Goal: Find specific page/section: Find specific page/section

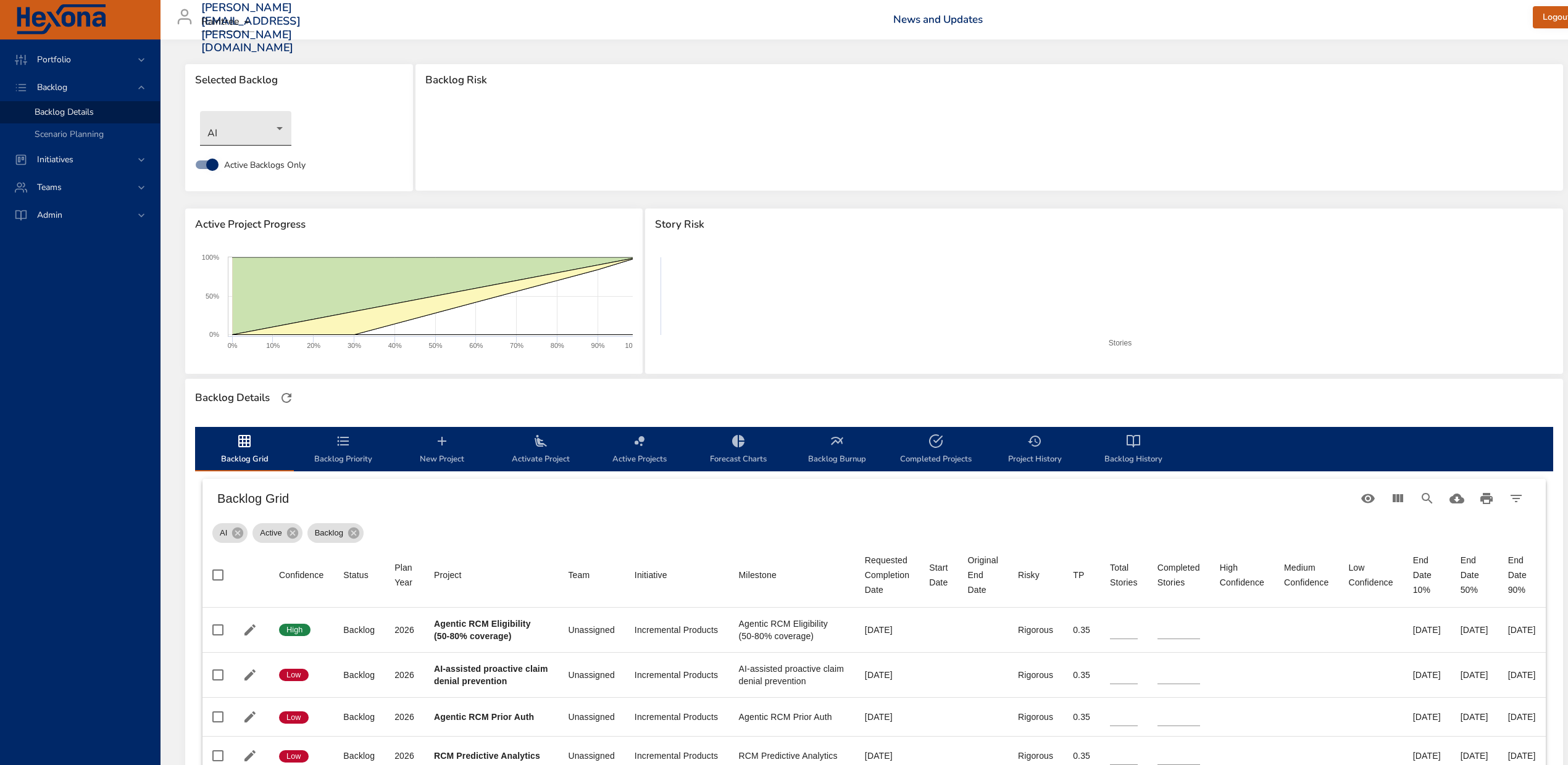
click at [280, 117] on body "Portfolio Backlog Backlog Details Scenario Planning Initiatives Teams Admin ste…" at bounding box center [784, 382] width 1568 height 765
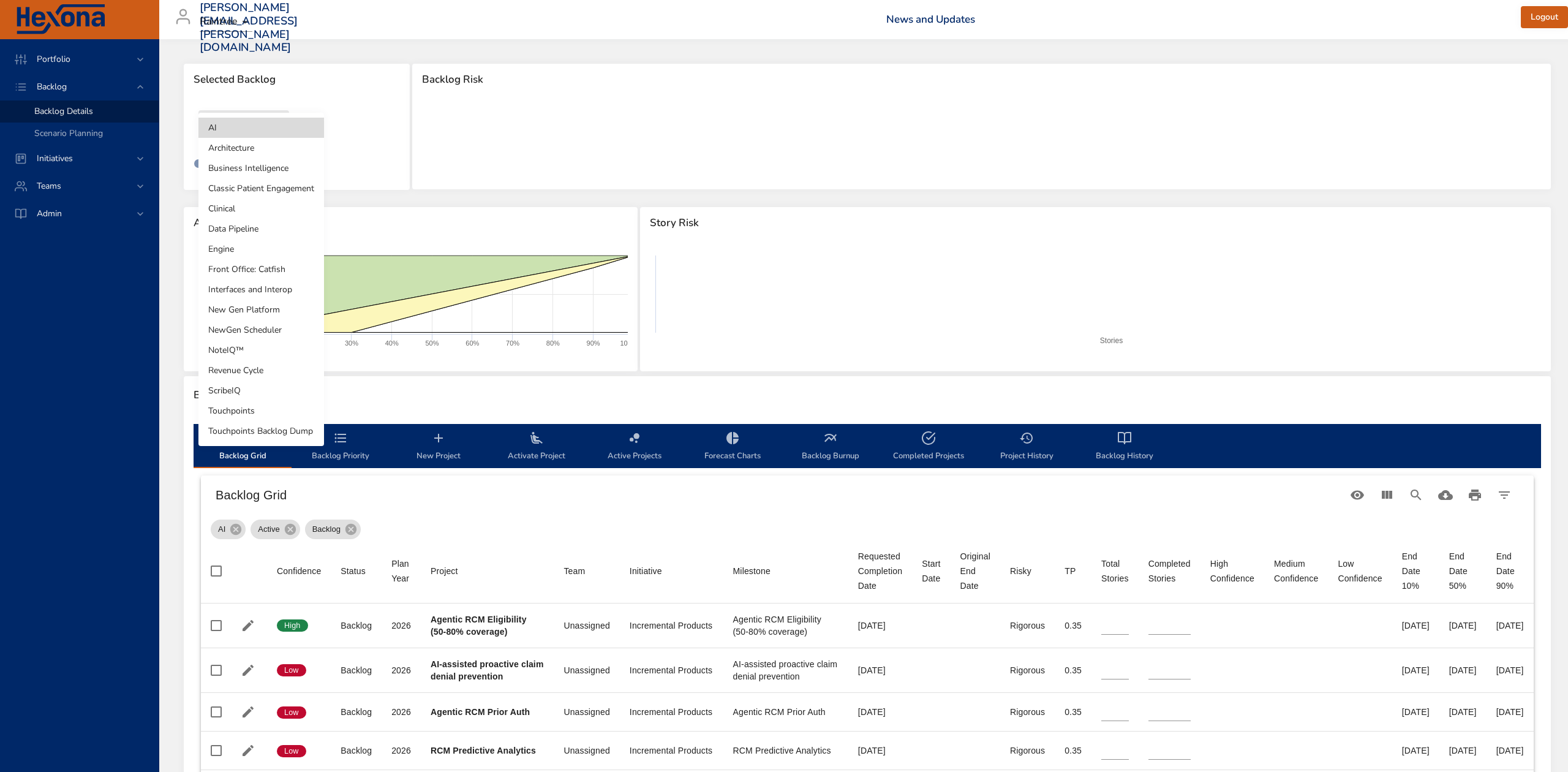
click at [267, 366] on li "Revenue Cycle" at bounding box center [262, 369] width 126 height 20
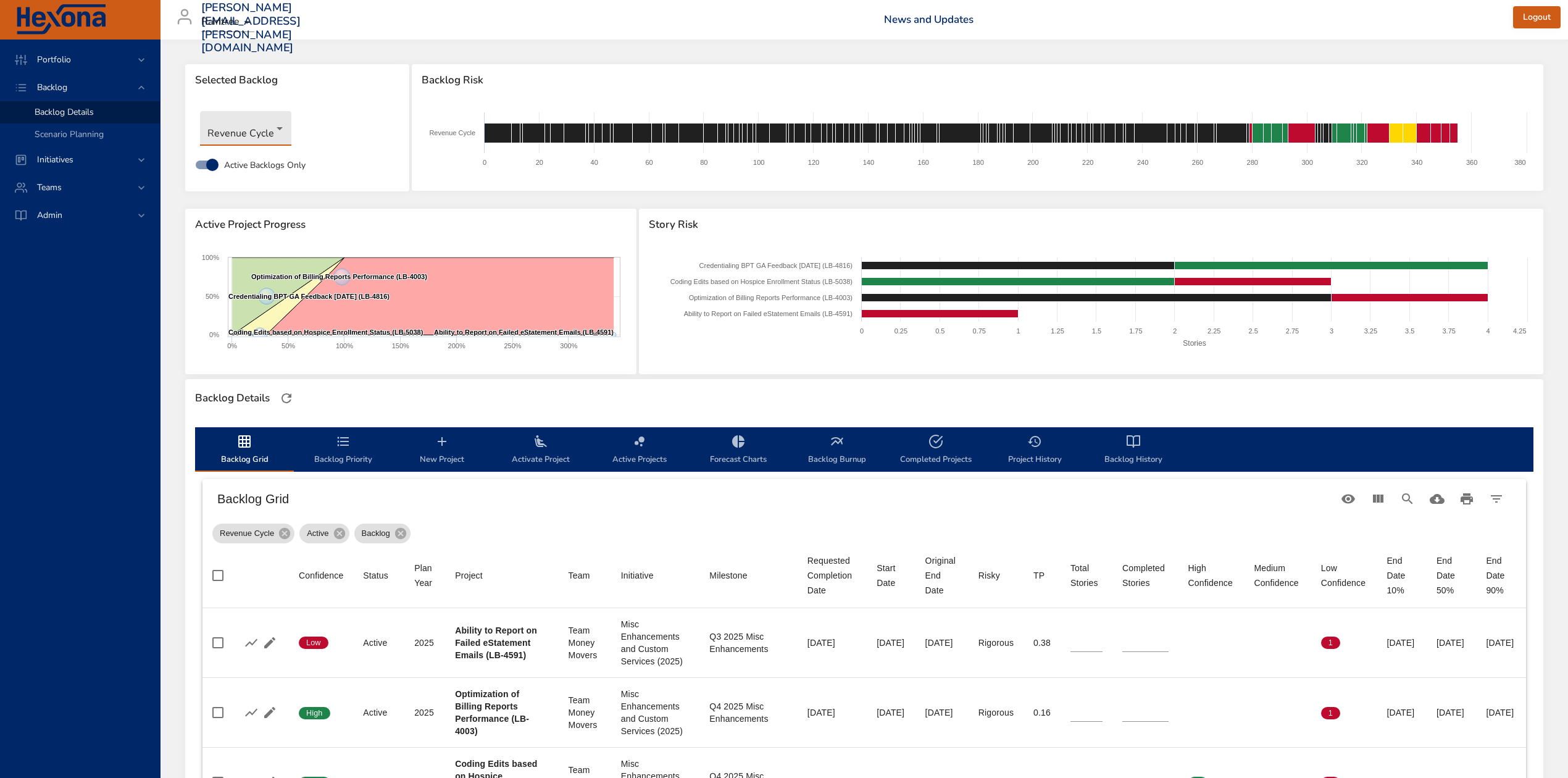
click at [278, 124] on body "Portfolio Backlog Backlog Details Scenario Planning Initiatives Teams Admin ste…" at bounding box center [784, 389] width 1568 height 778
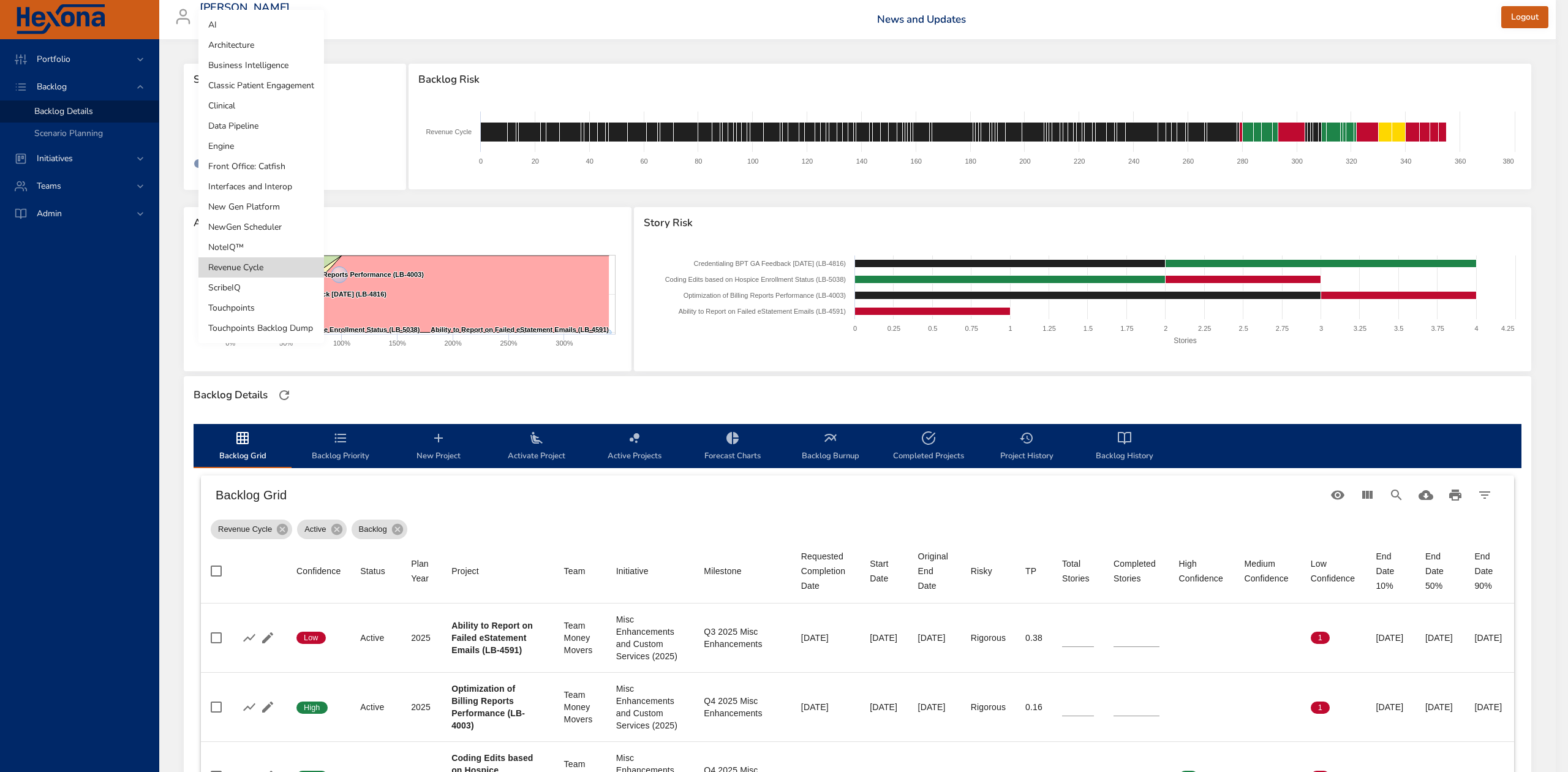
click at [264, 109] on li "Clinical" at bounding box center [262, 105] width 126 height 20
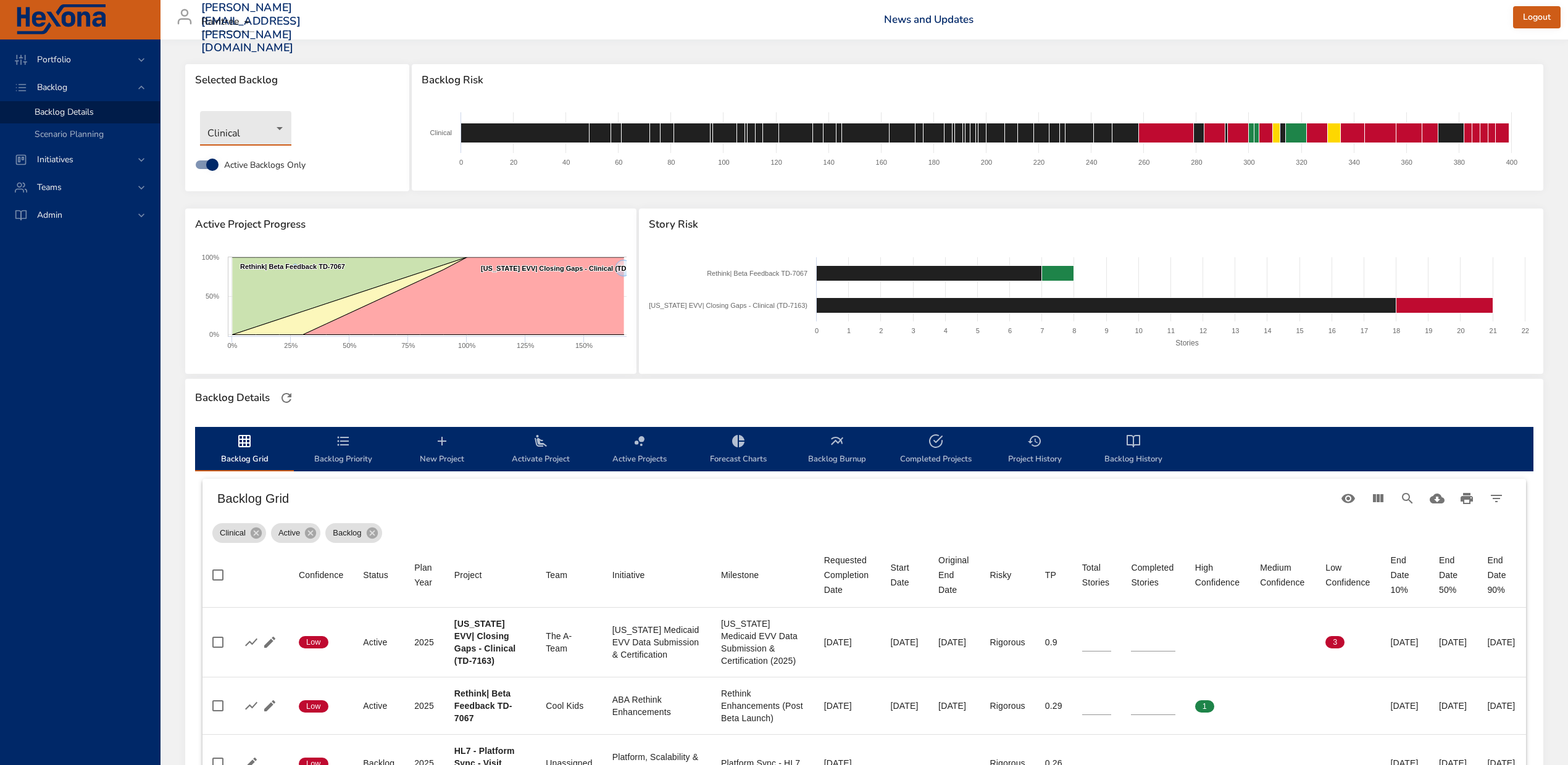
click at [273, 126] on body "Portfolio Backlog Backlog Details Scenario Planning Initiatives Teams Admin ste…" at bounding box center [784, 382] width 1568 height 765
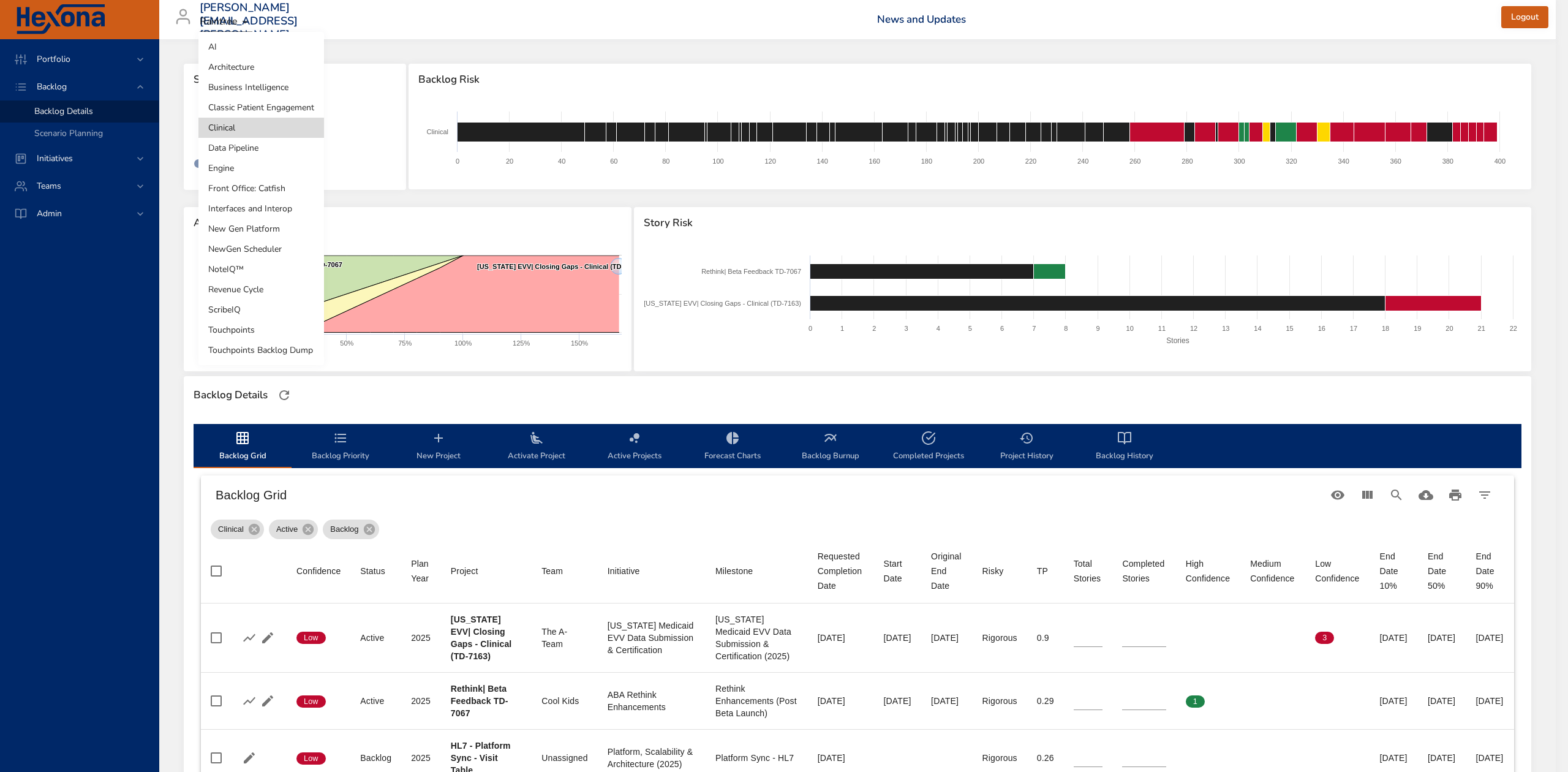
click at [265, 89] on li "Business Intelligence" at bounding box center [262, 87] width 126 height 20
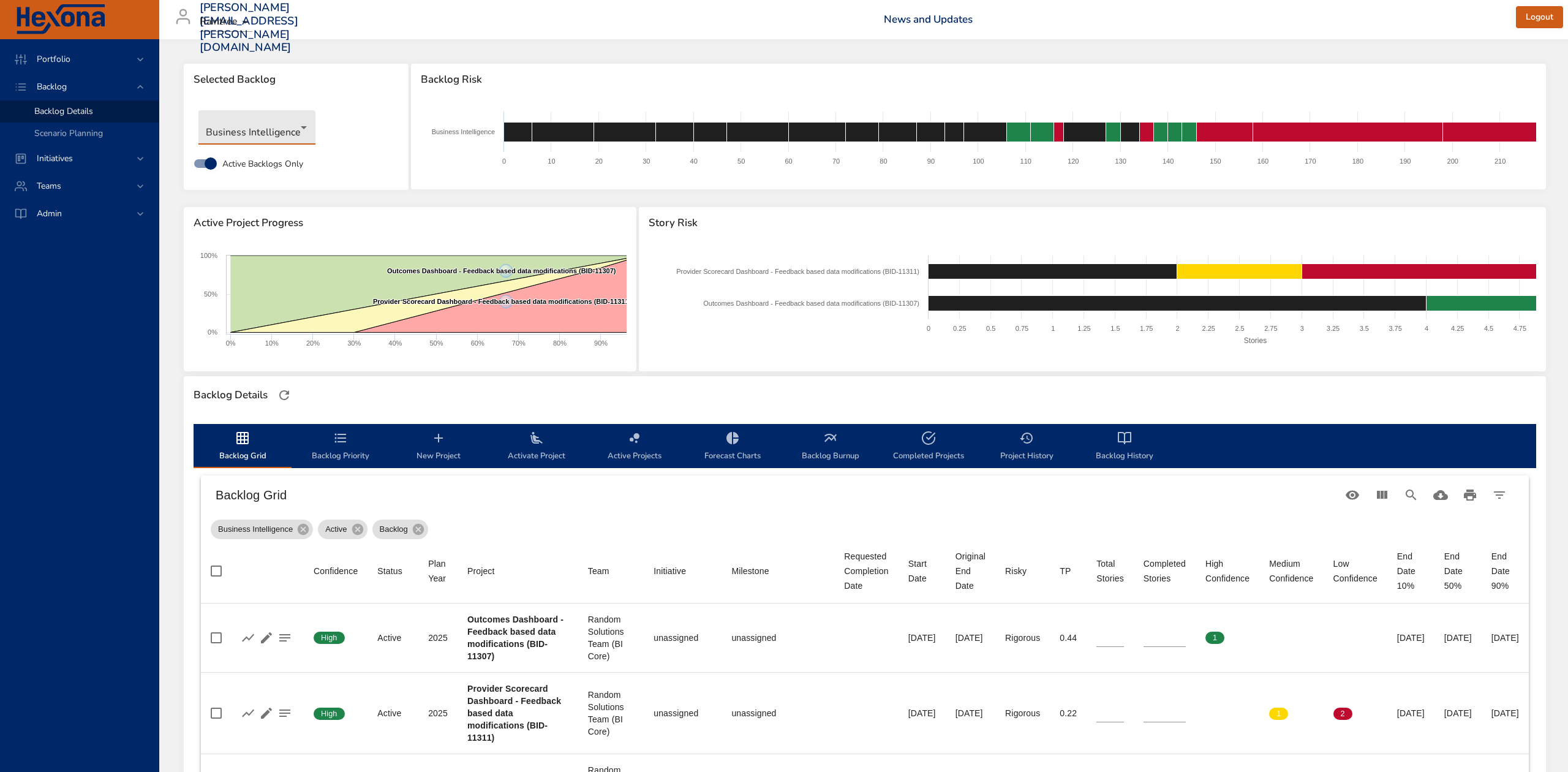
click at [305, 127] on body "Portfolio Backlog Backlog Details Scenario Planning Initiatives Teams Admin ste…" at bounding box center [784, 386] width 1568 height 772
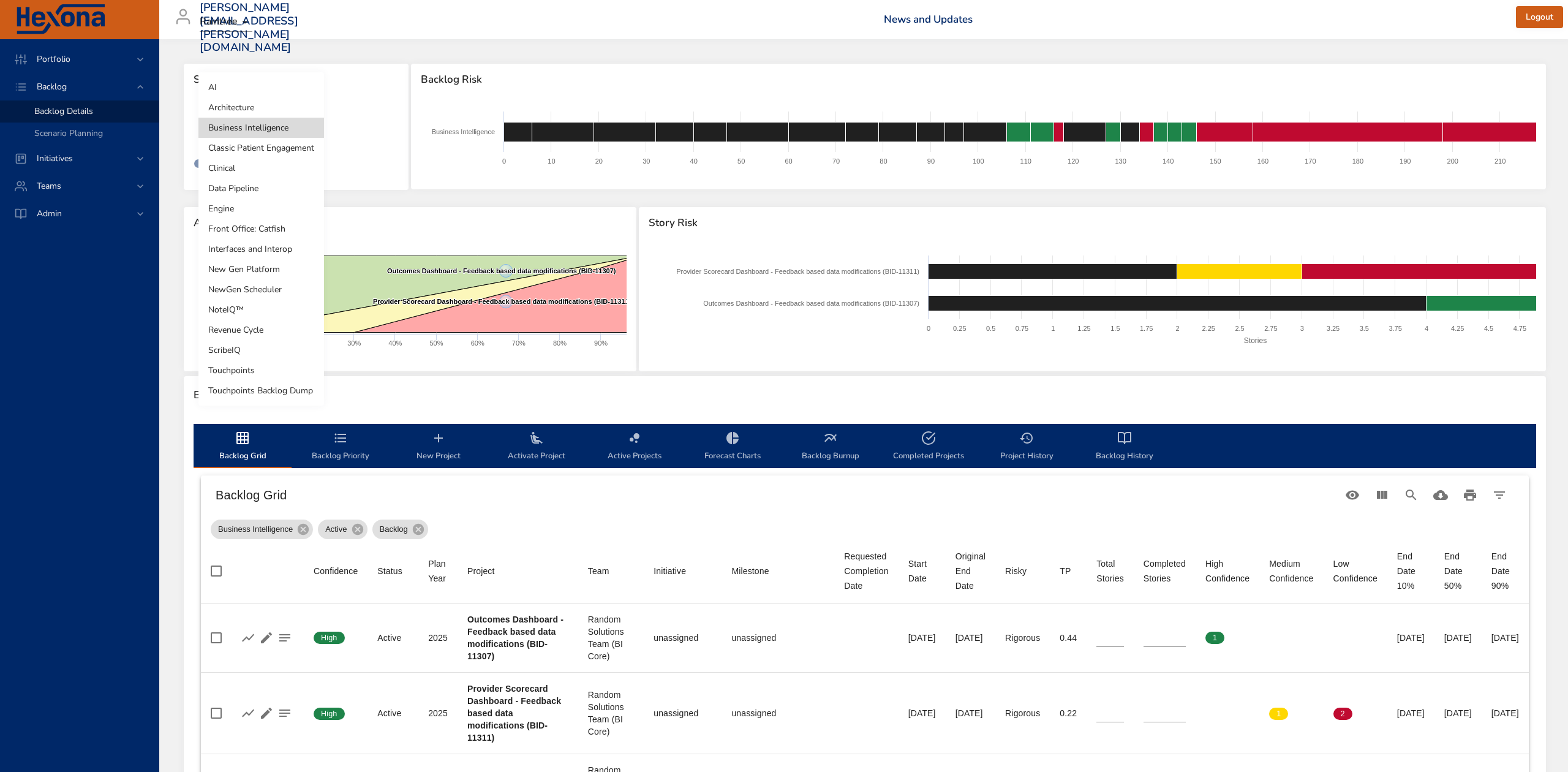
click at [256, 305] on li "NoteIQ™" at bounding box center [262, 309] width 126 height 20
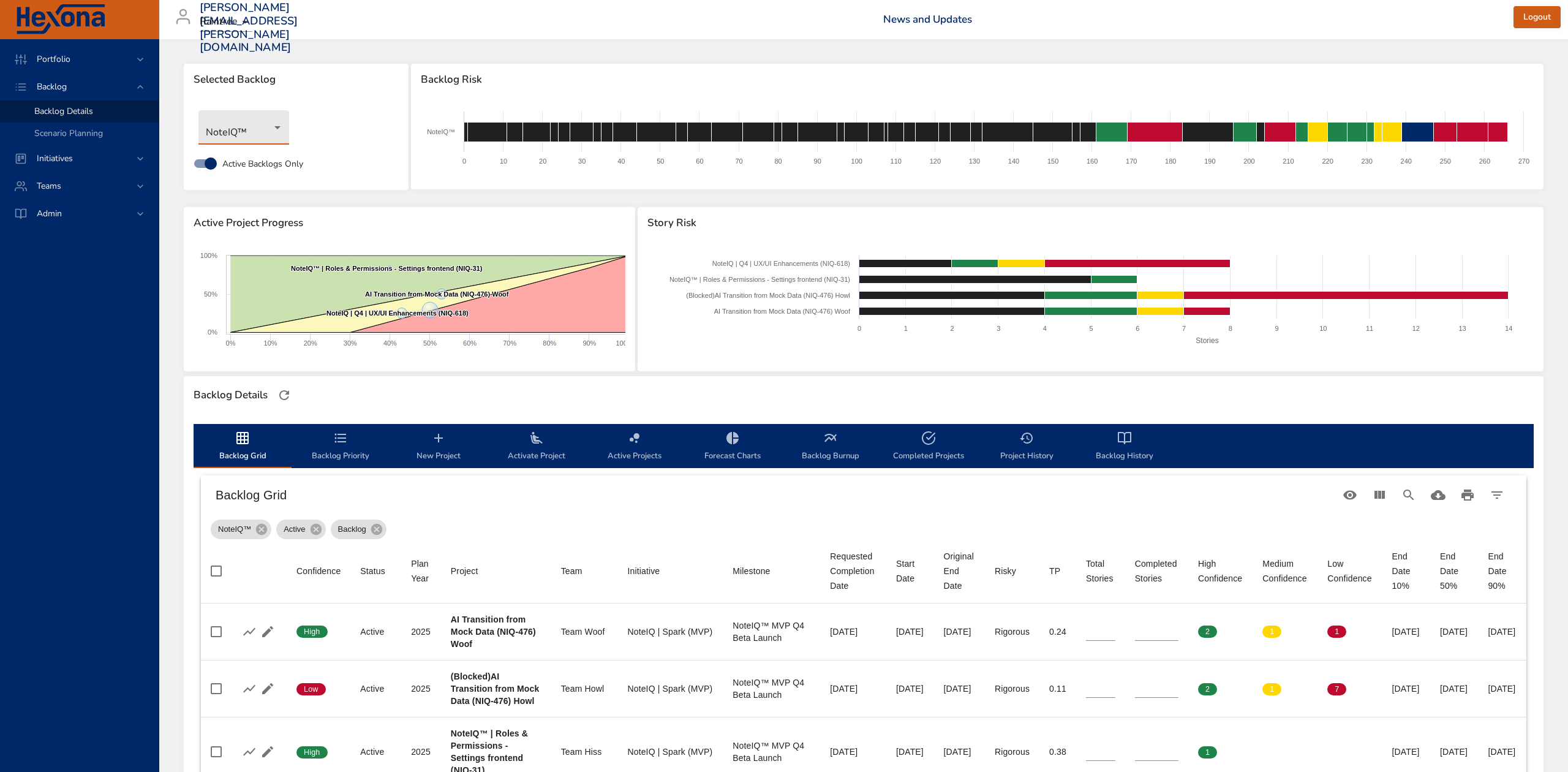
click at [265, 131] on body "Portfolio Backlog Backlog Details Scenario Planning Initiatives Teams Admin ste…" at bounding box center [784, 386] width 1568 height 772
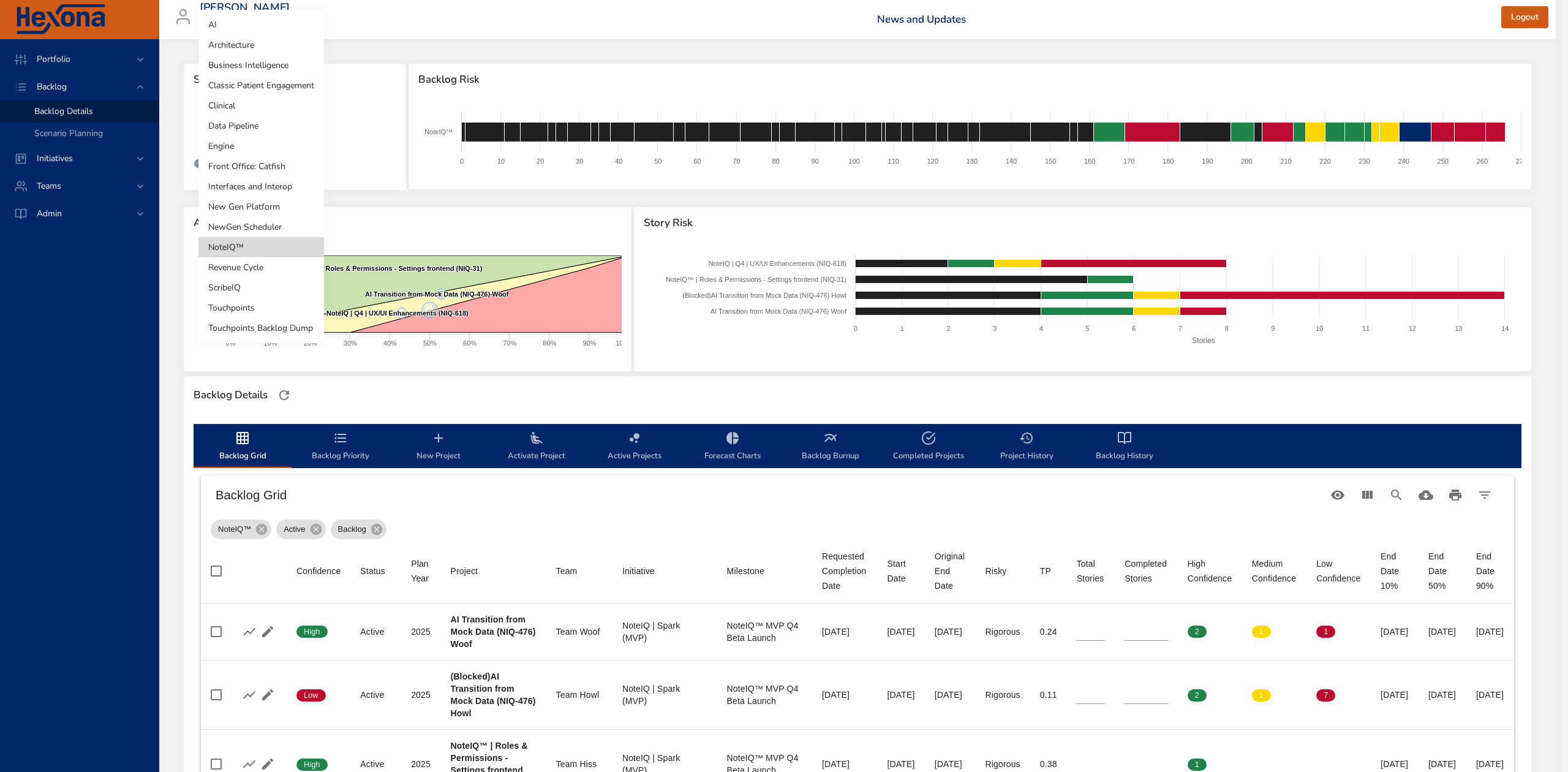
click at [253, 101] on li "Clinical" at bounding box center [262, 105] width 126 height 20
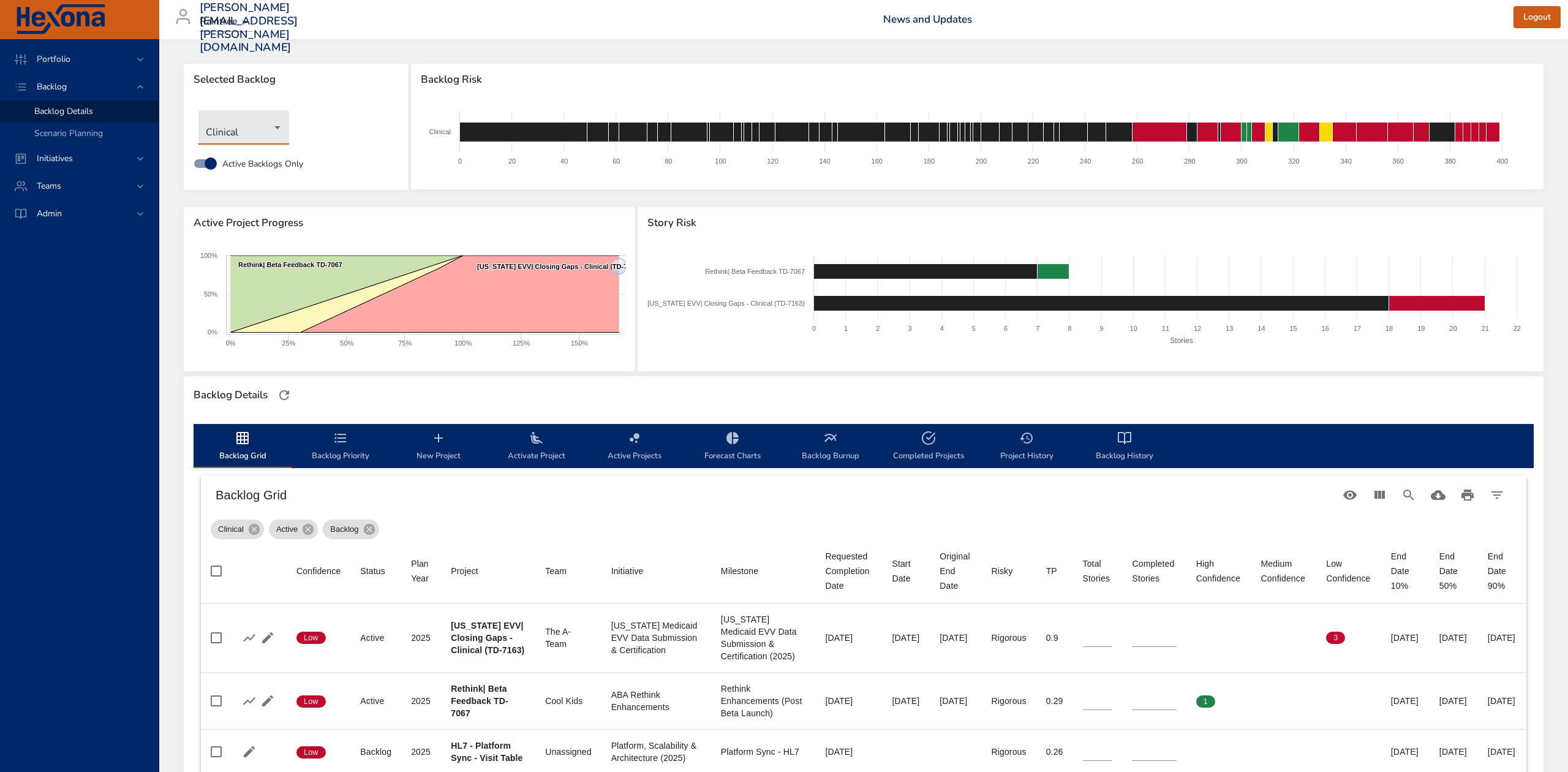
click at [267, 130] on body "Portfolio Backlog Backlog Details Scenario Planning Initiatives Teams Admin ste…" at bounding box center [784, 386] width 1568 height 772
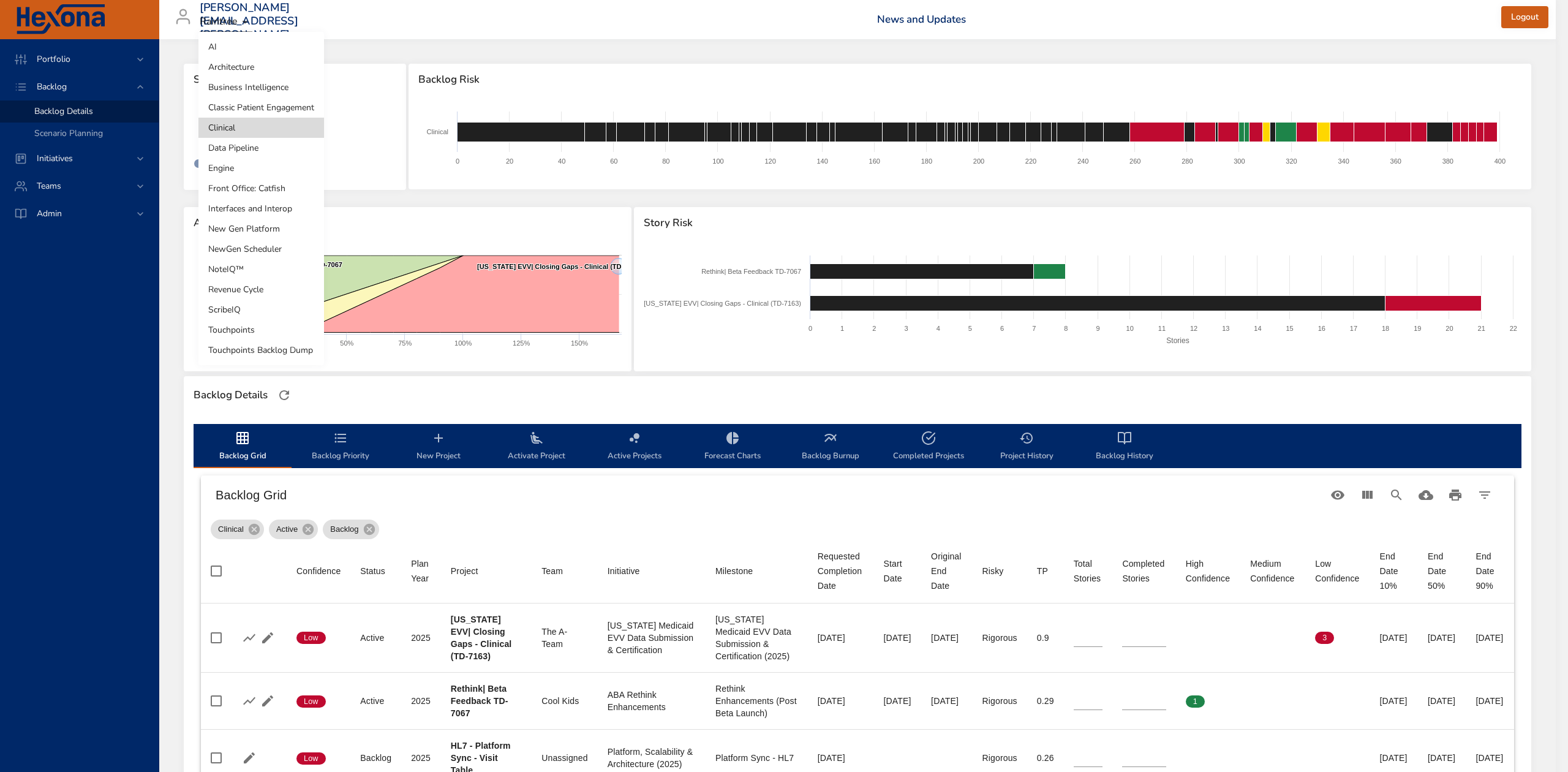
click at [244, 305] on li "ScribeIQ" at bounding box center [262, 309] width 126 height 20
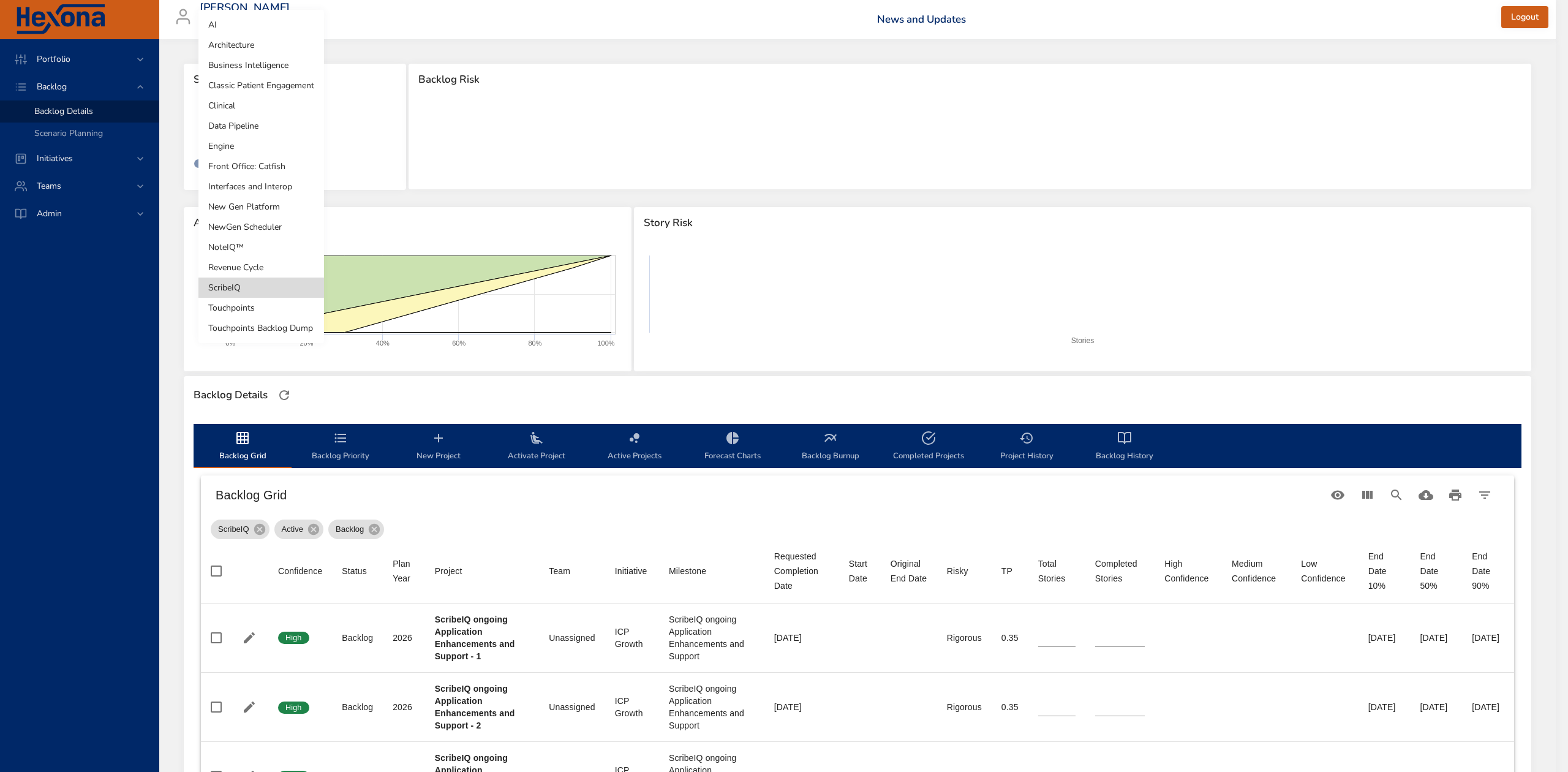
click at [238, 132] on body "Portfolio Backlog Backlog Details Scenario Planning Initiatives Teams Admin ste…" at bounding box center [784, 386] width 1568 height 772
click at [271, 227] on li "NewGen Scheduler" at bounding box center [262, 227] width 126 height 20
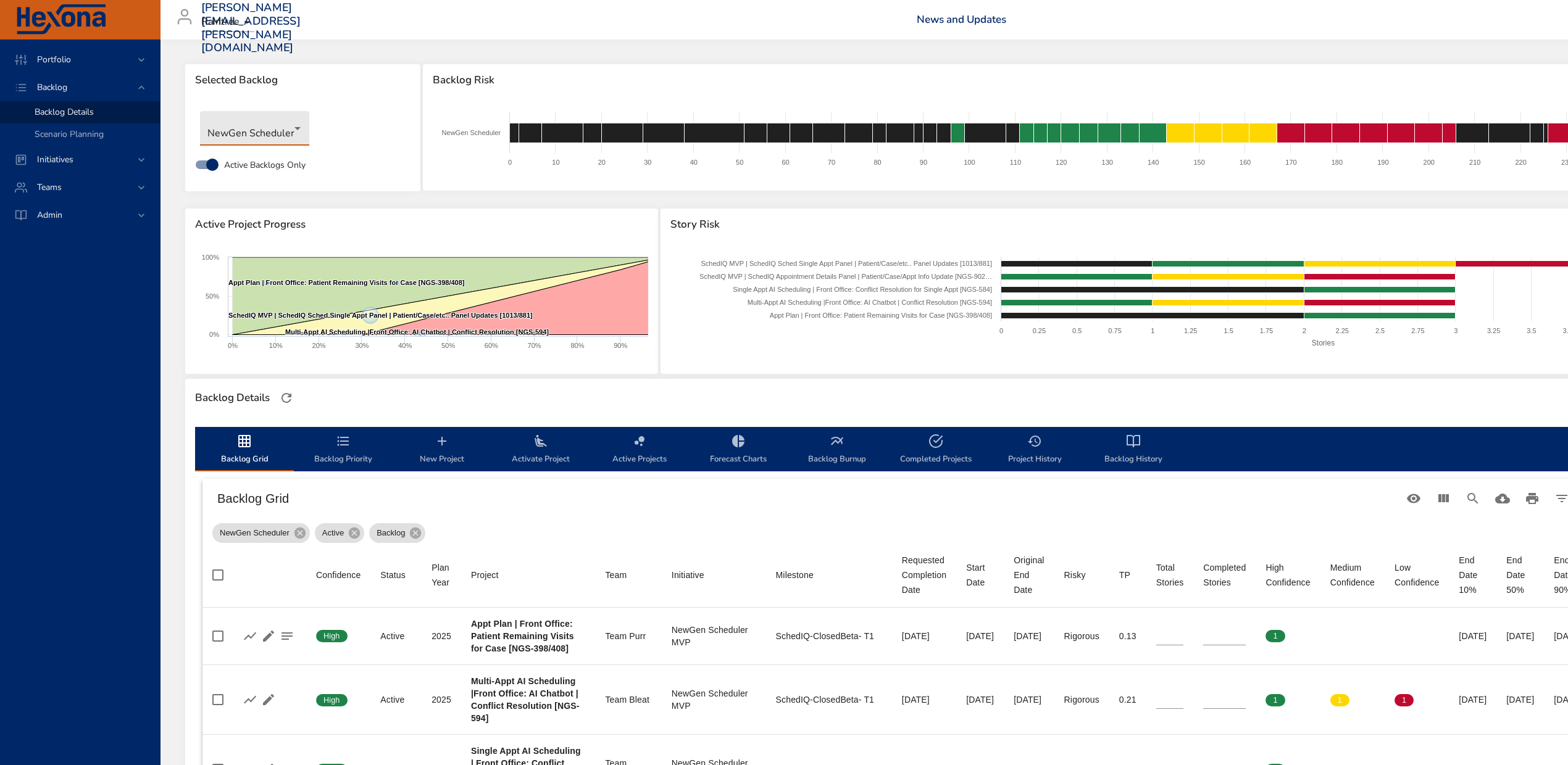
click at [293, 130] on body "Portfolio Backlog Backlog Details Scenario Planning Initiatives Teams Admin ste…" at bounding box center [784, 382] width 1568 height 765
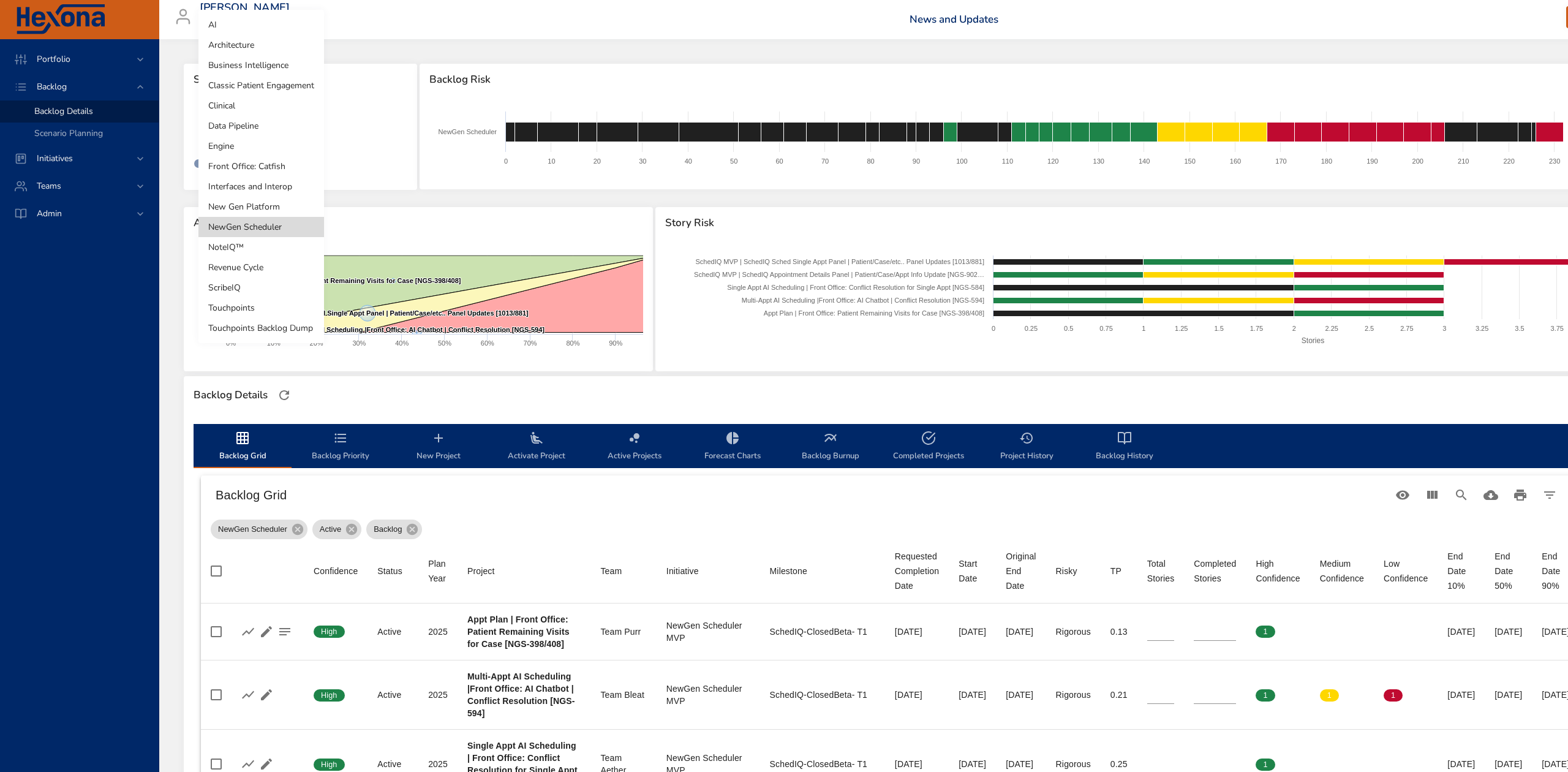
click at [250, 312] on li "Touchpoints" at bounding box center [262, 307] width 126 height 20
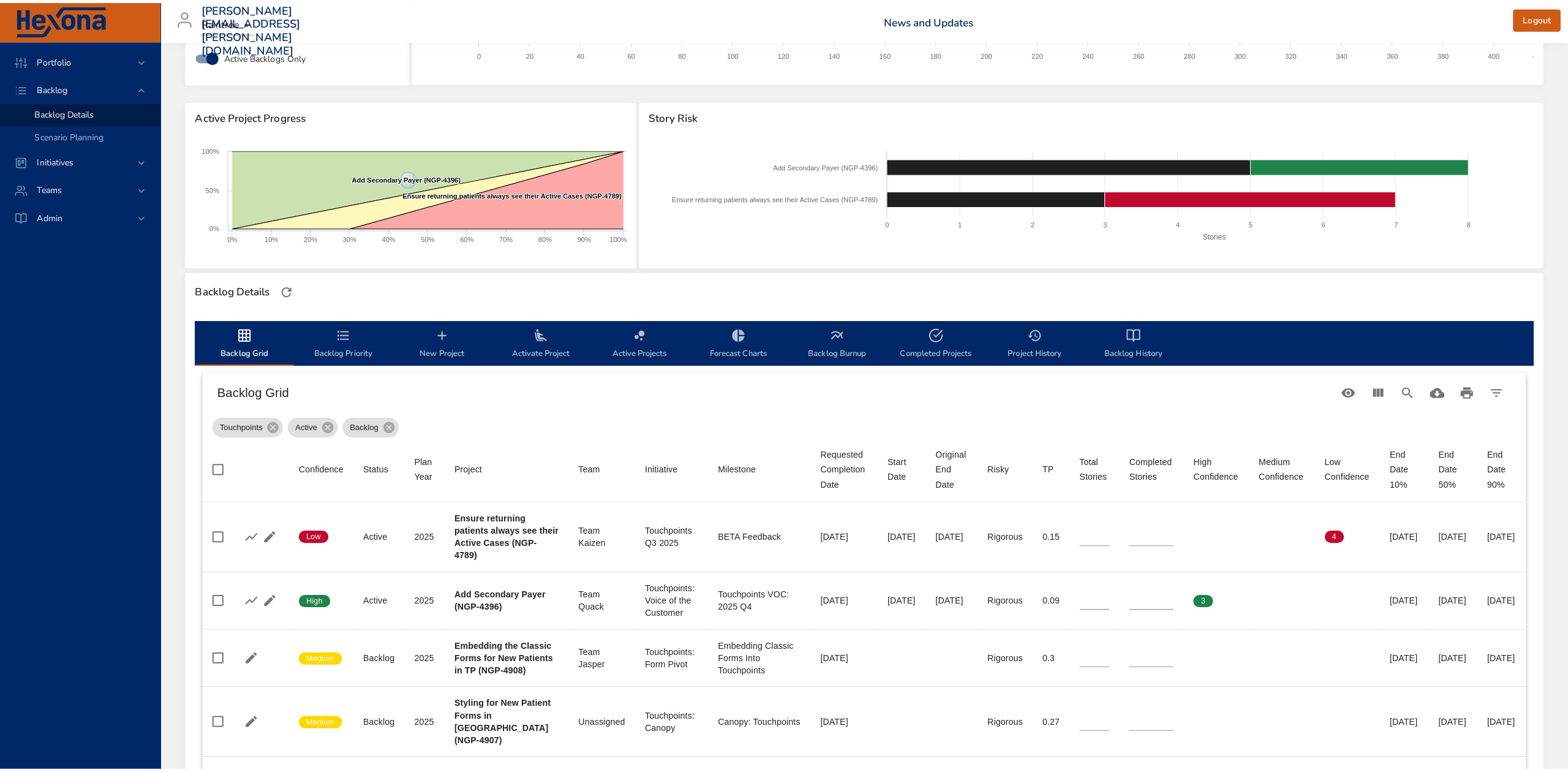
scroll to position [82, 0]
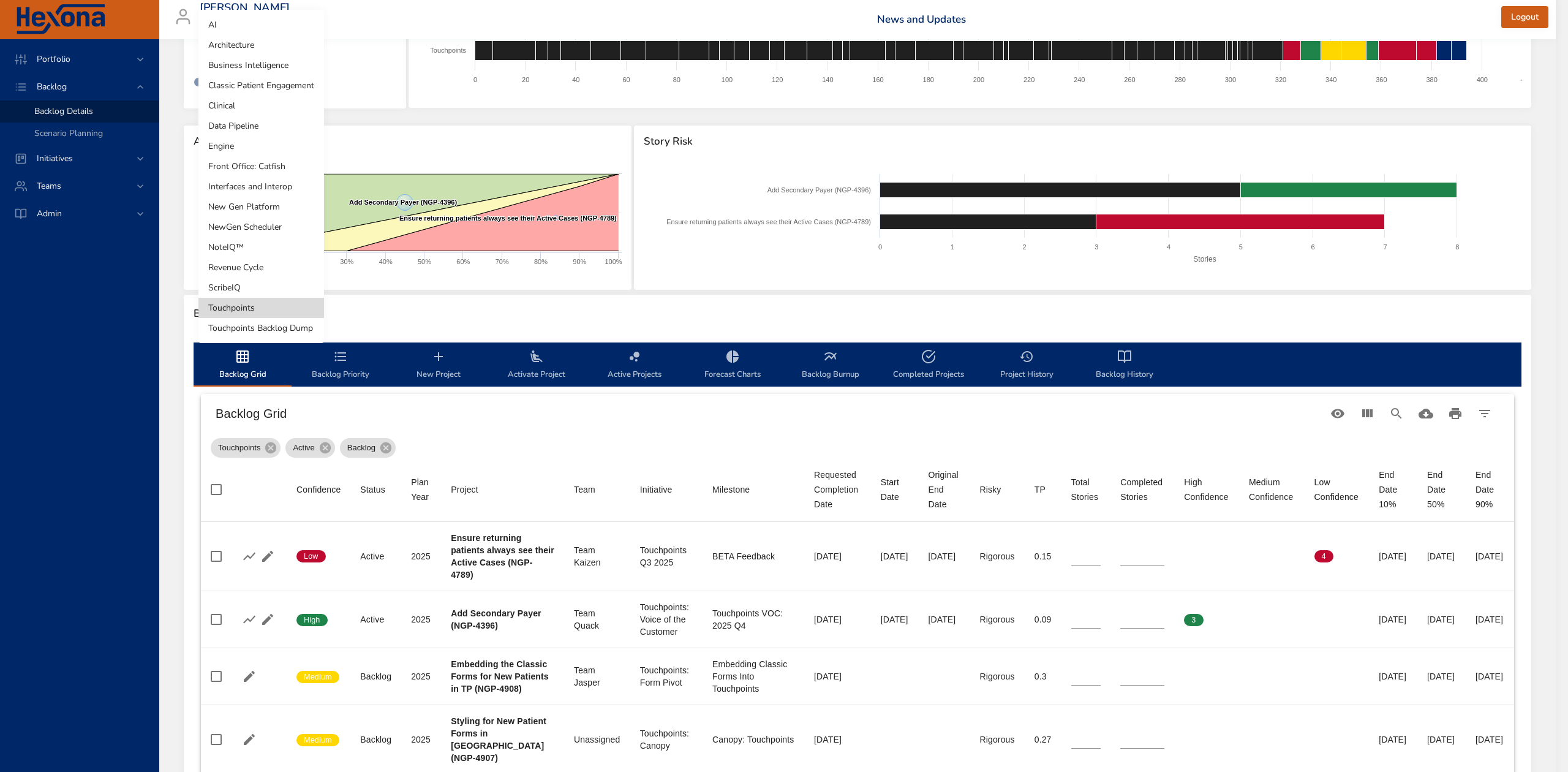
click at [278, 48] on body "Portfolio Backlog Backlog Details Scenario Planning Initiatives Teams Admin ste…" at bounding box center [784, 304] width 1568 height 772
click at [275, 204] on li "New Gen Platform" at bounding box center [262, 207] width 126 height 20
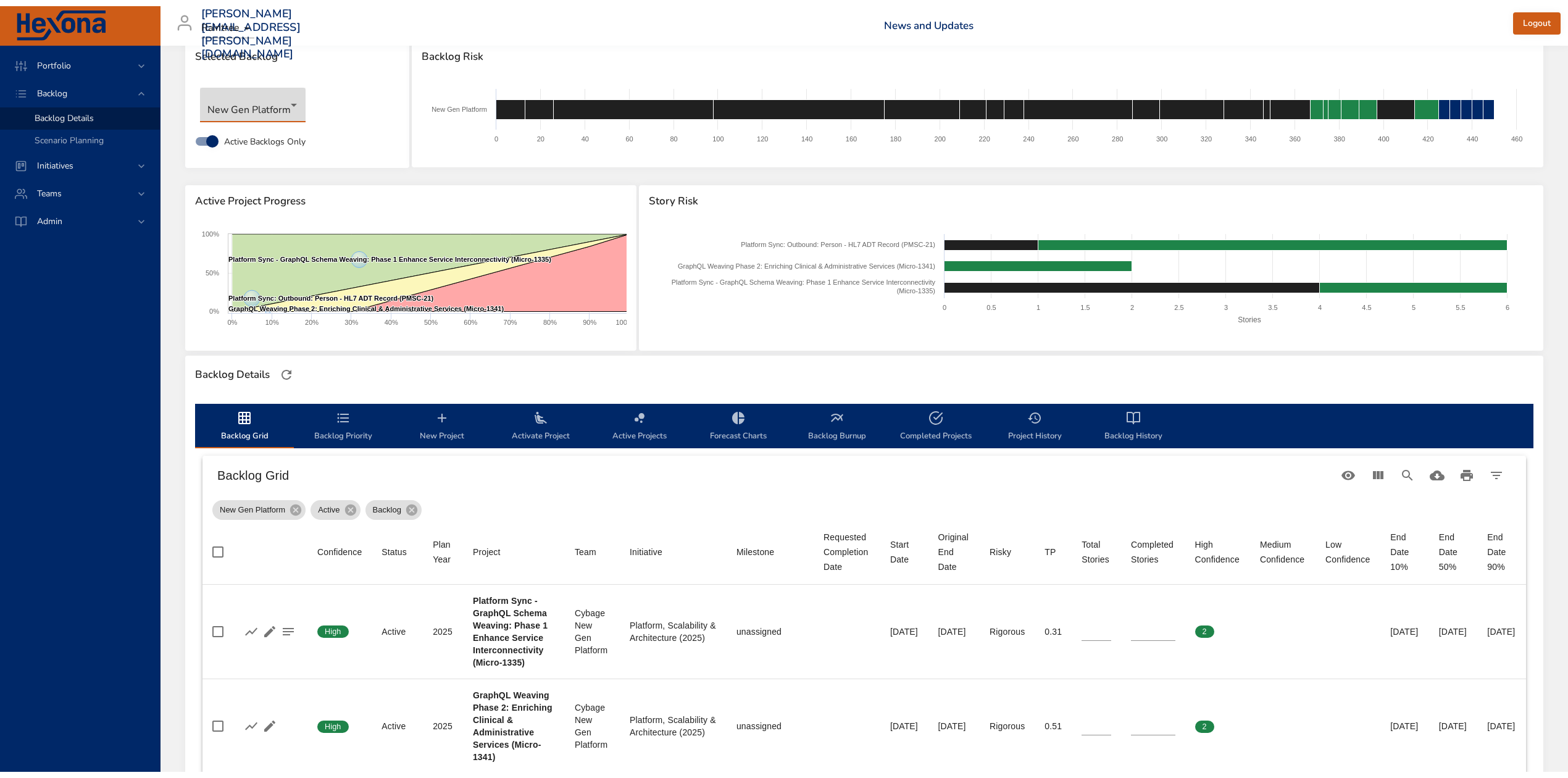
scroll to position [0, 0]
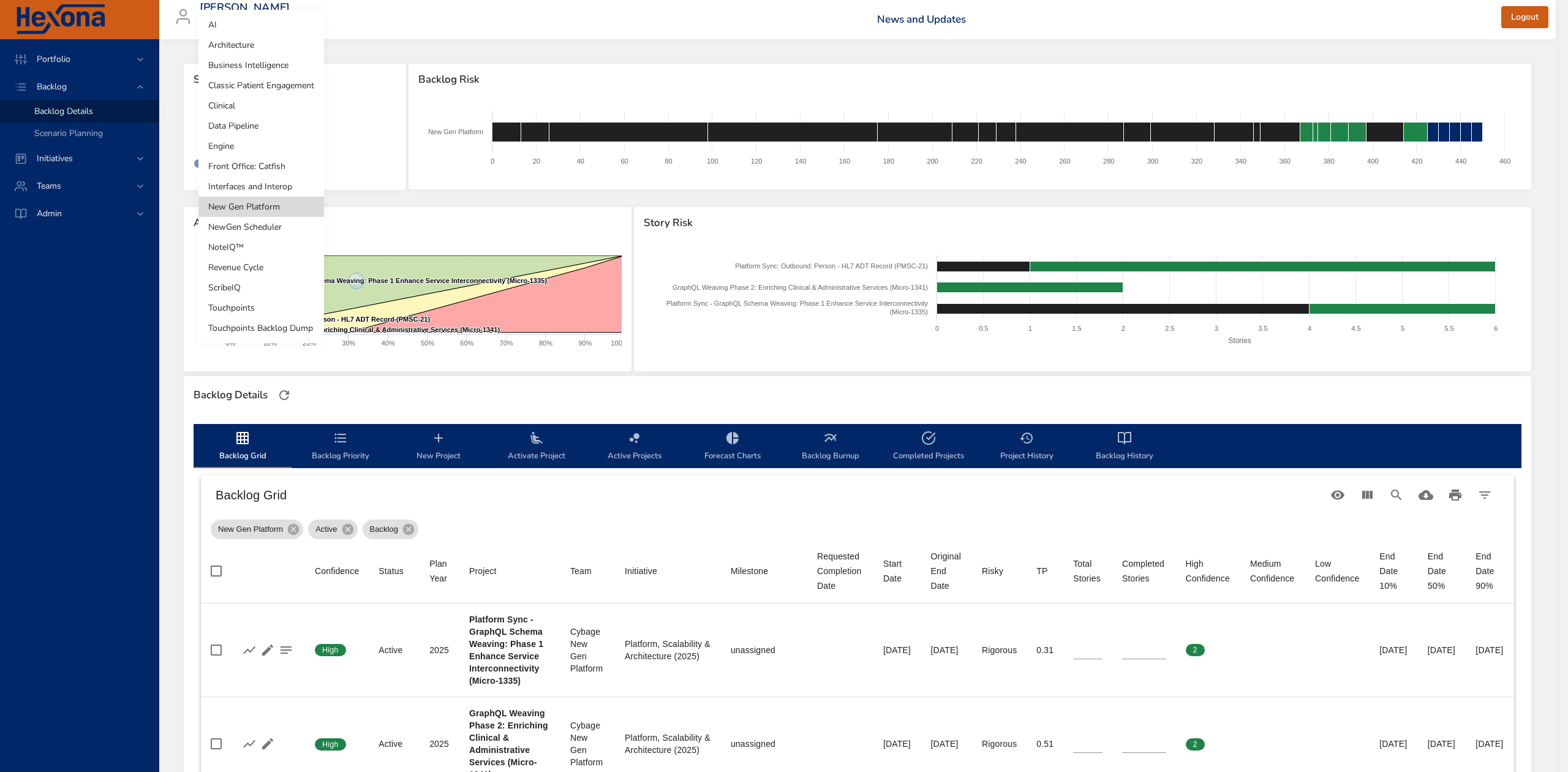
click at [295, 123] on body "Portfolio Backlog Backlog Details Scenario Planning Initiatives Teams Admin ste…" at bounding box center [784, 386] width 1568 height 772
click at [246, 43] on li "Architecture" at bounding box center [262, 45] width 126 height 20
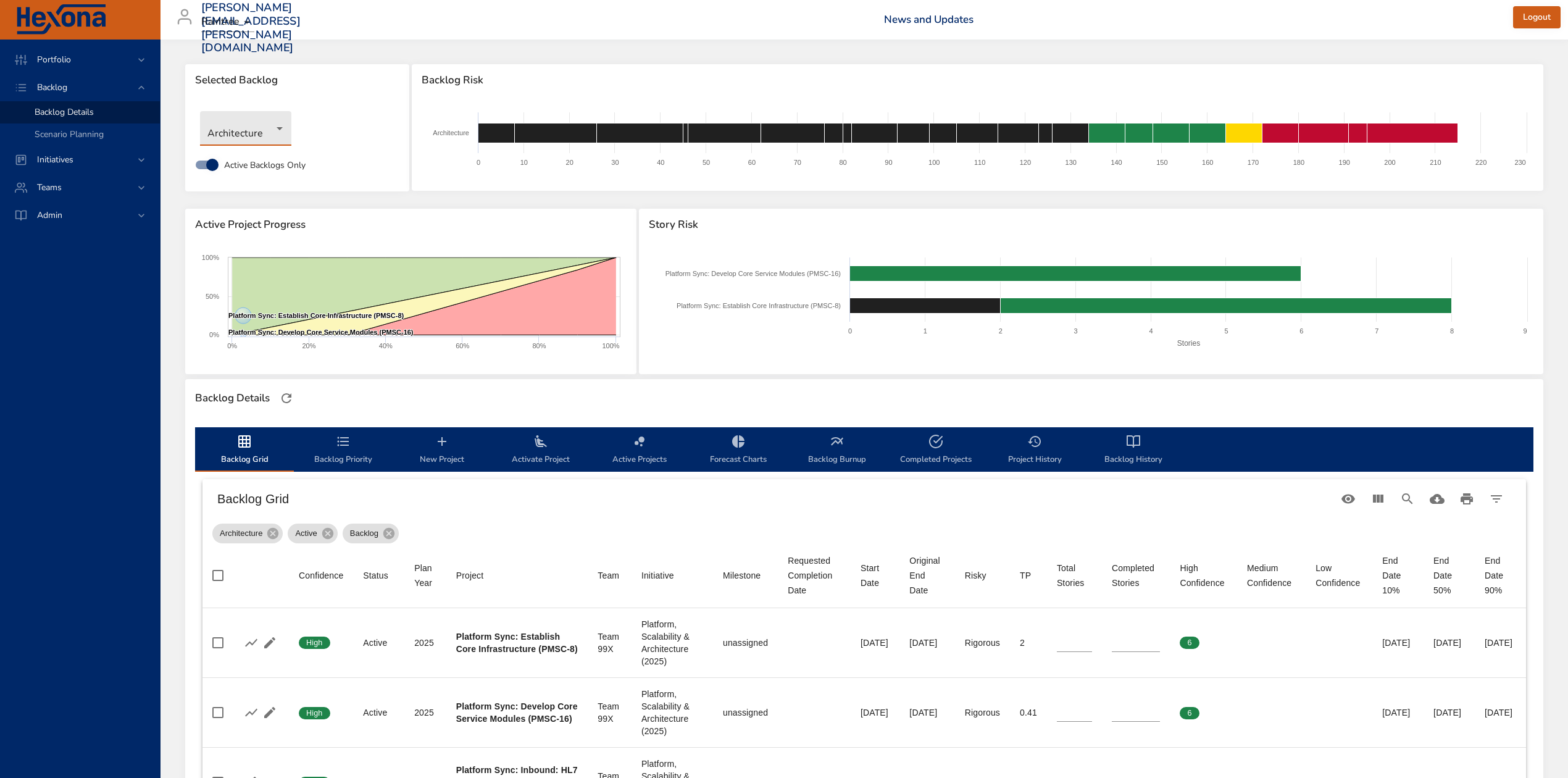
click at [278, 127] on body "Portfolio Backlog Backlog Details Scenario Planning Initiatives Teams Admin ste…" at bounding box center [784, 389] width 1568 height 778
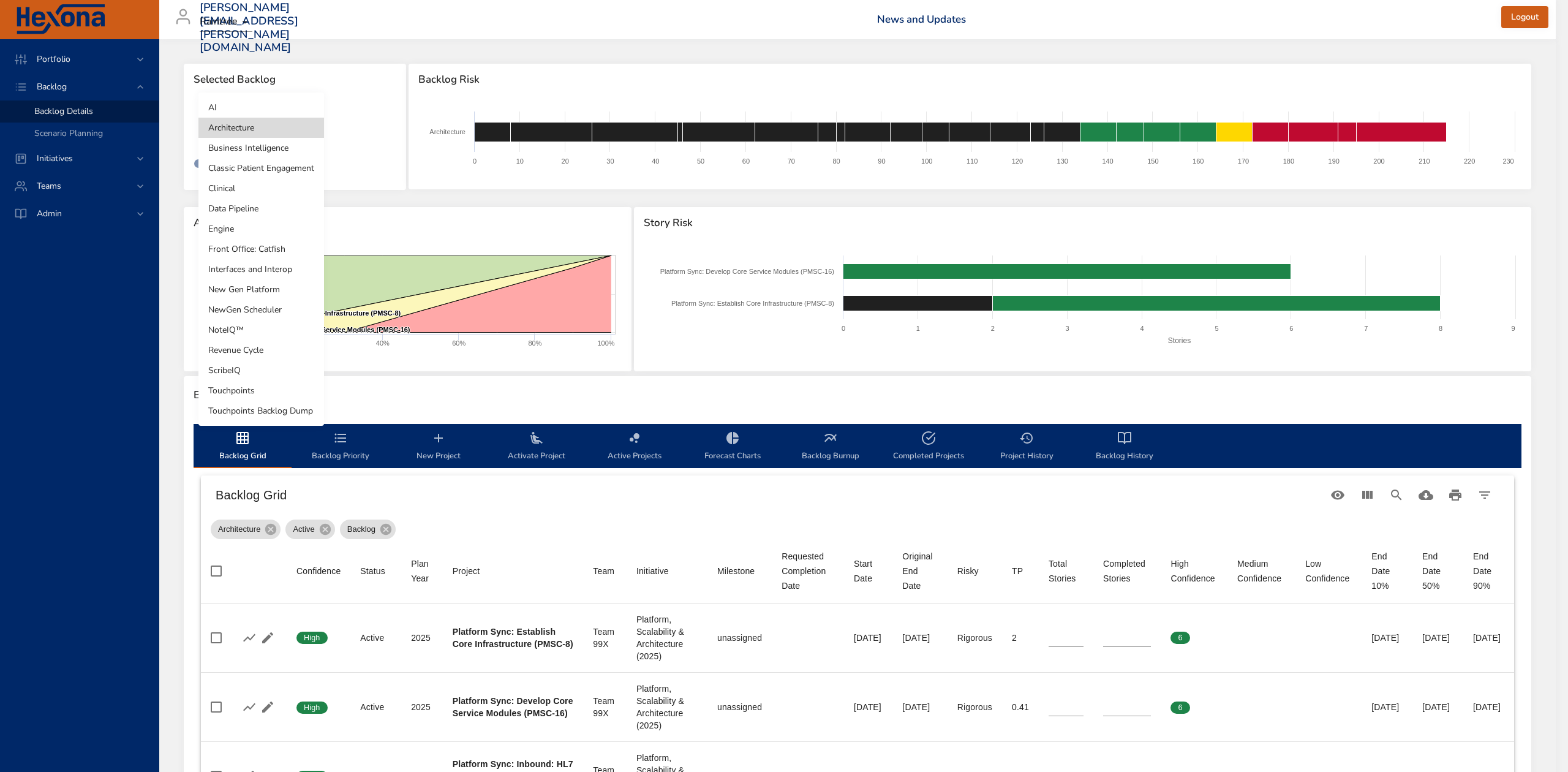
click at [273, 165] on li "Classic Patient Engagement" at bounding box center [262, 168] width 126 height 20
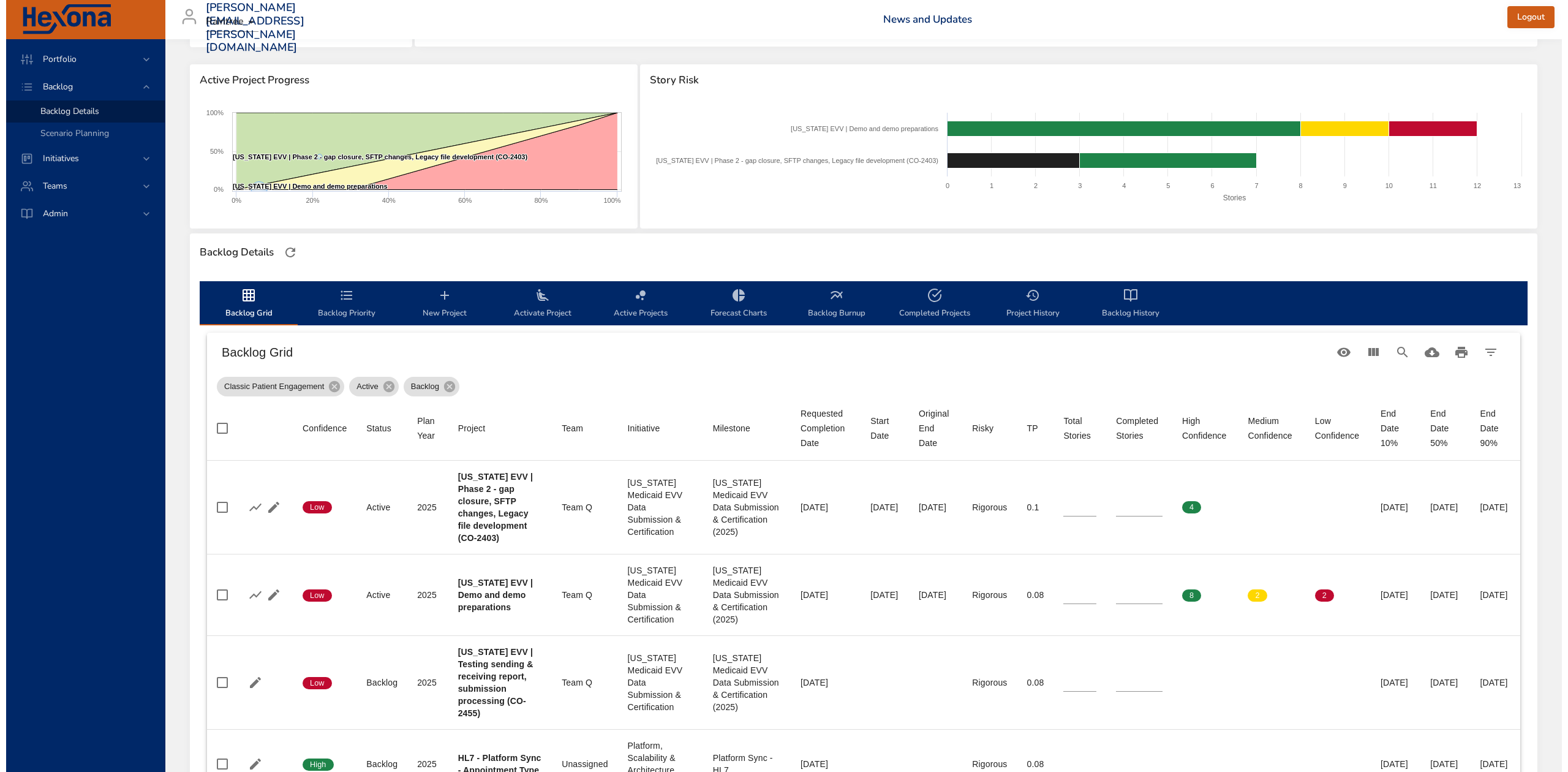
scroll to position [82, 0]
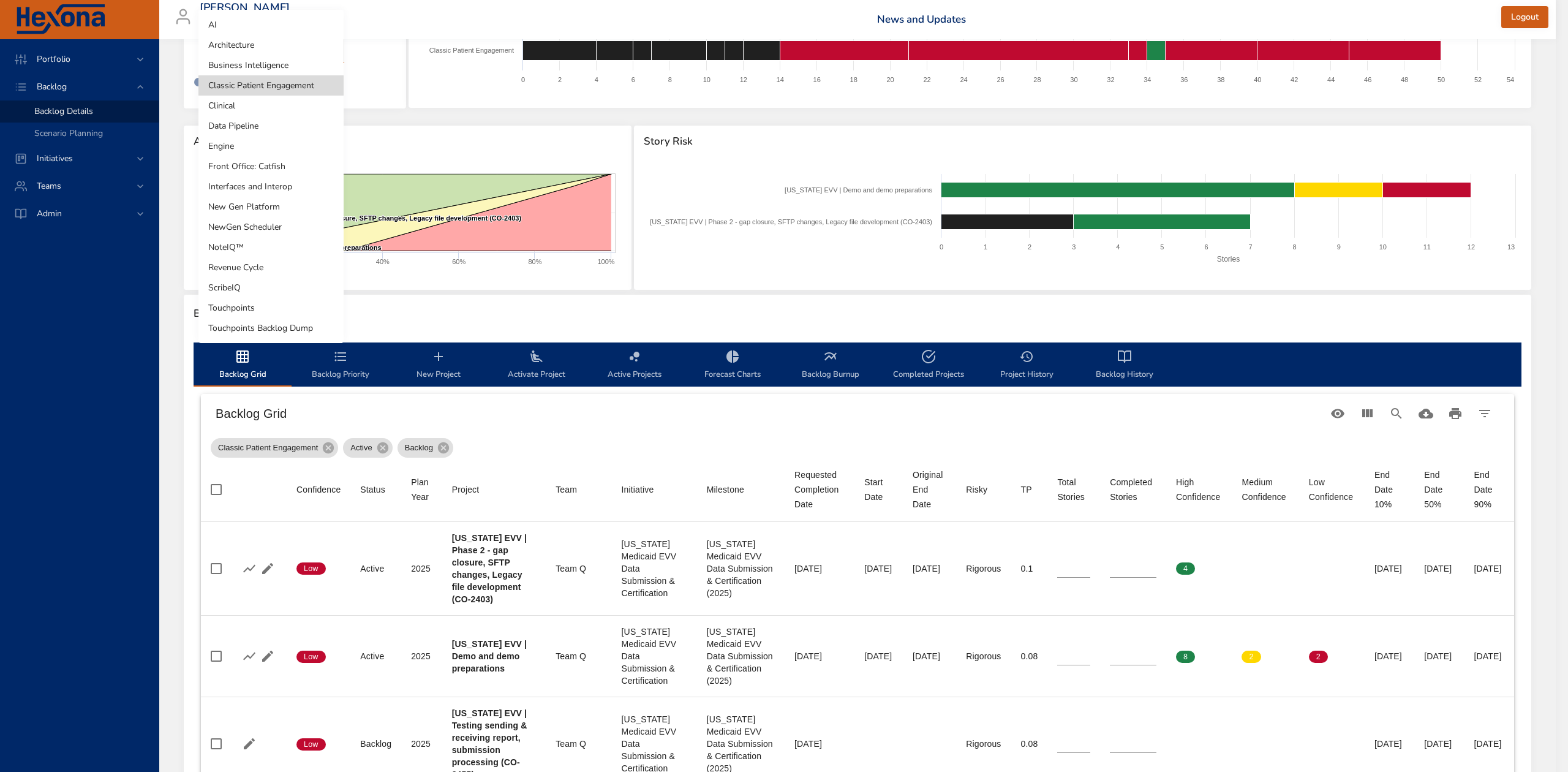
click at [336, 50] on body "Portfolio Backlog Backlog Details Scenario Planning Initiatives Teams Admin ste…" at bounding box center [784, 304] width 1568 height 772
click at [308, 129] on li "Data Pipeline" at bounding box center [271, 126] width 146 height 20
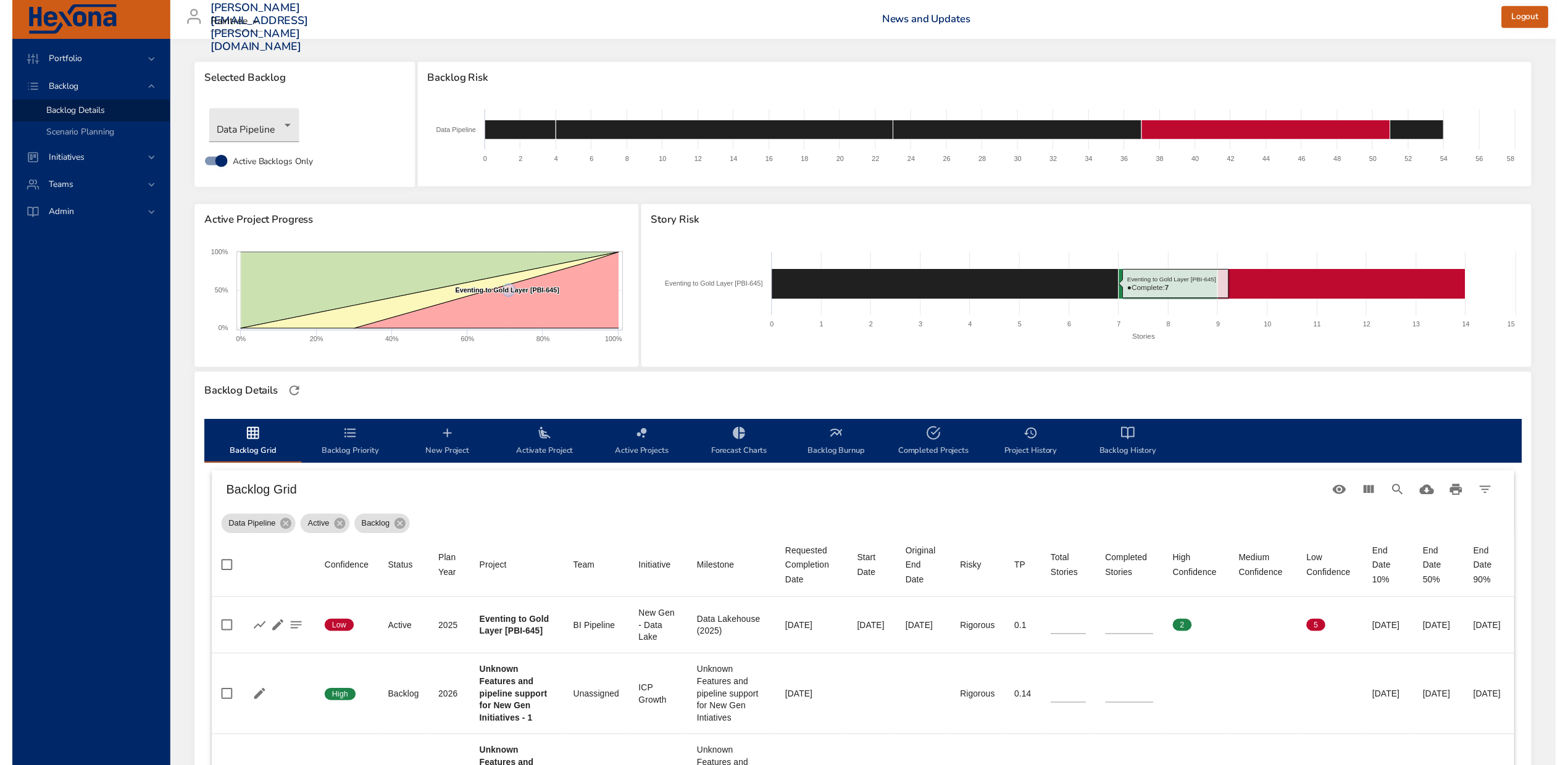
scroll to position [0, 0]
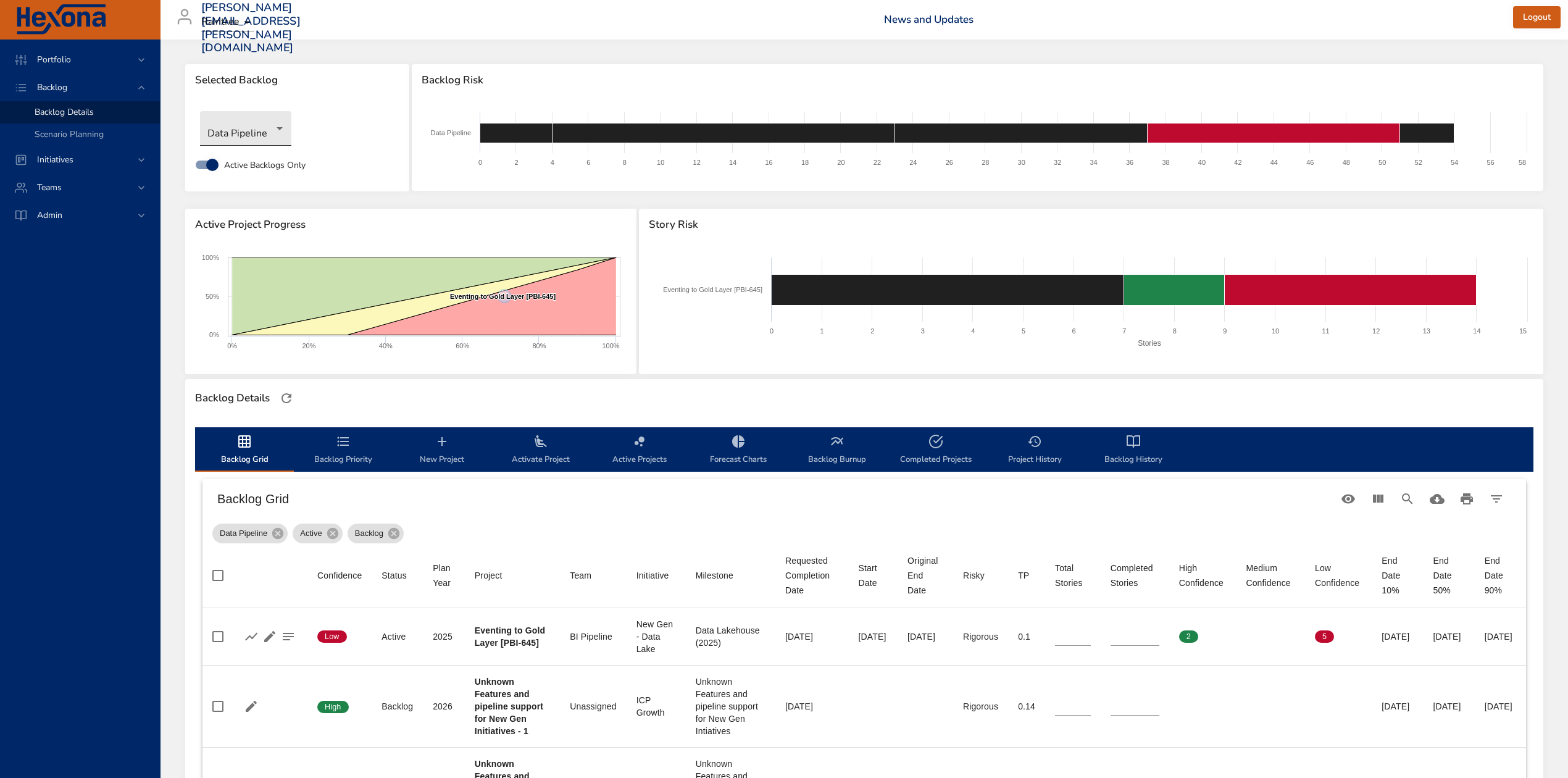
click at [280, 130] on body "Portfolio Backlog Backlog Details Scenario Planning Initiatives Teams Admin ste…" at bounding box center [784, 389] width 1568 height 778
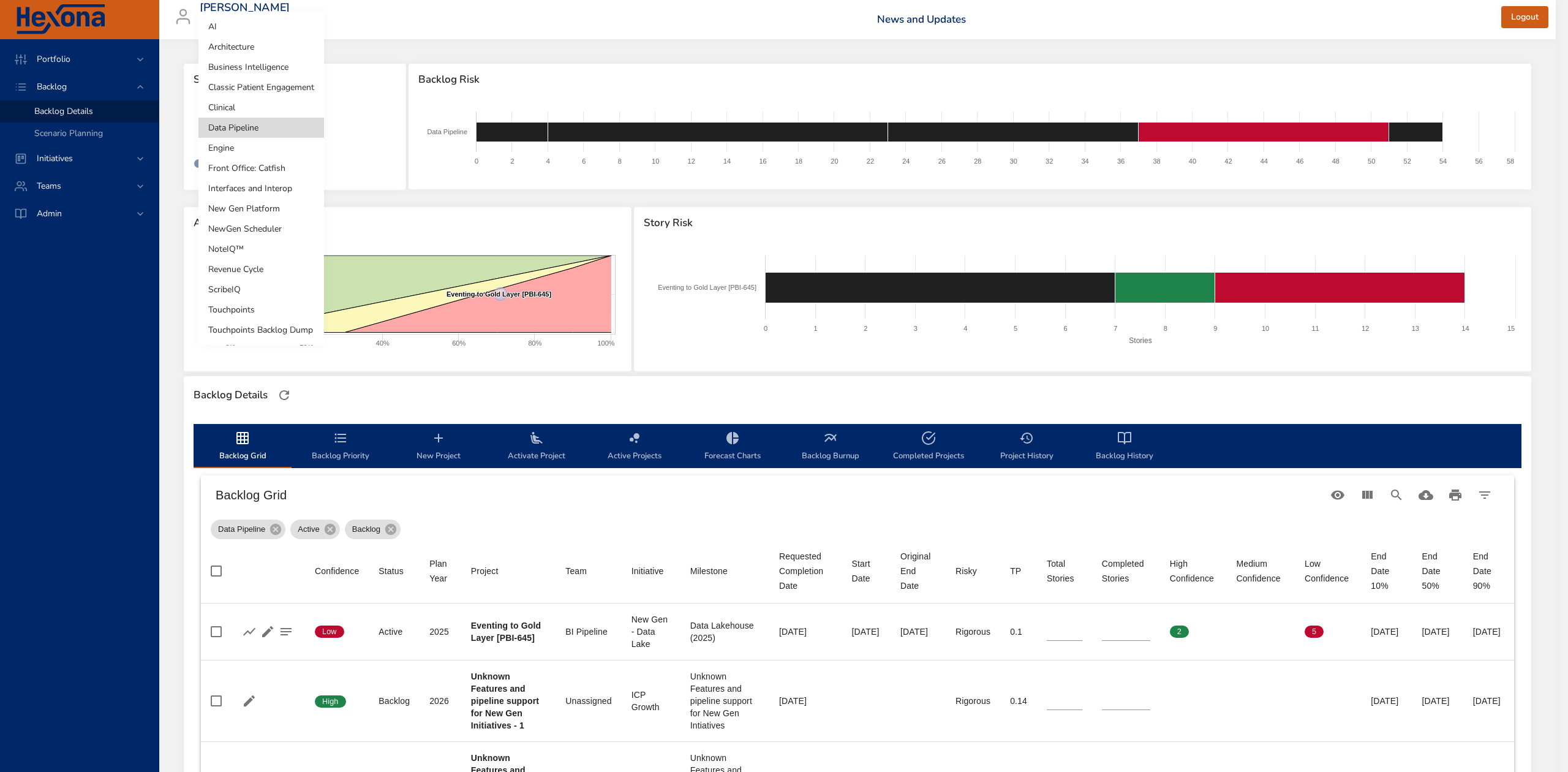
click at [277, 148] on li "Engine" at bounding box center [262, 148] width 126 height 20
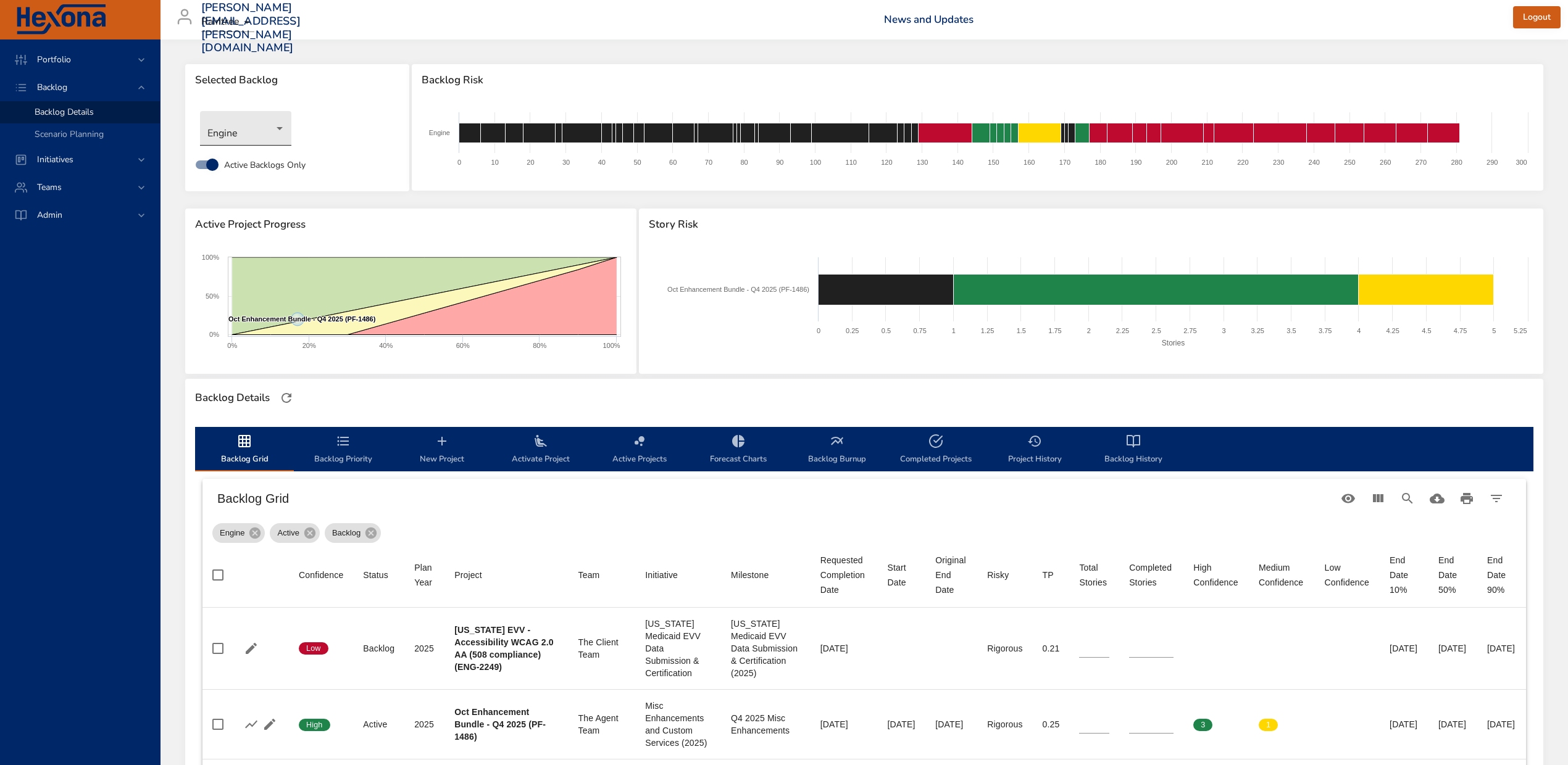
click at [283, 127] on body "Portfolio Backlog Backlog Details Scenario Planning Initiatives Teams Admin ste…" at bounding box center [784, 382] width 1568 height 765
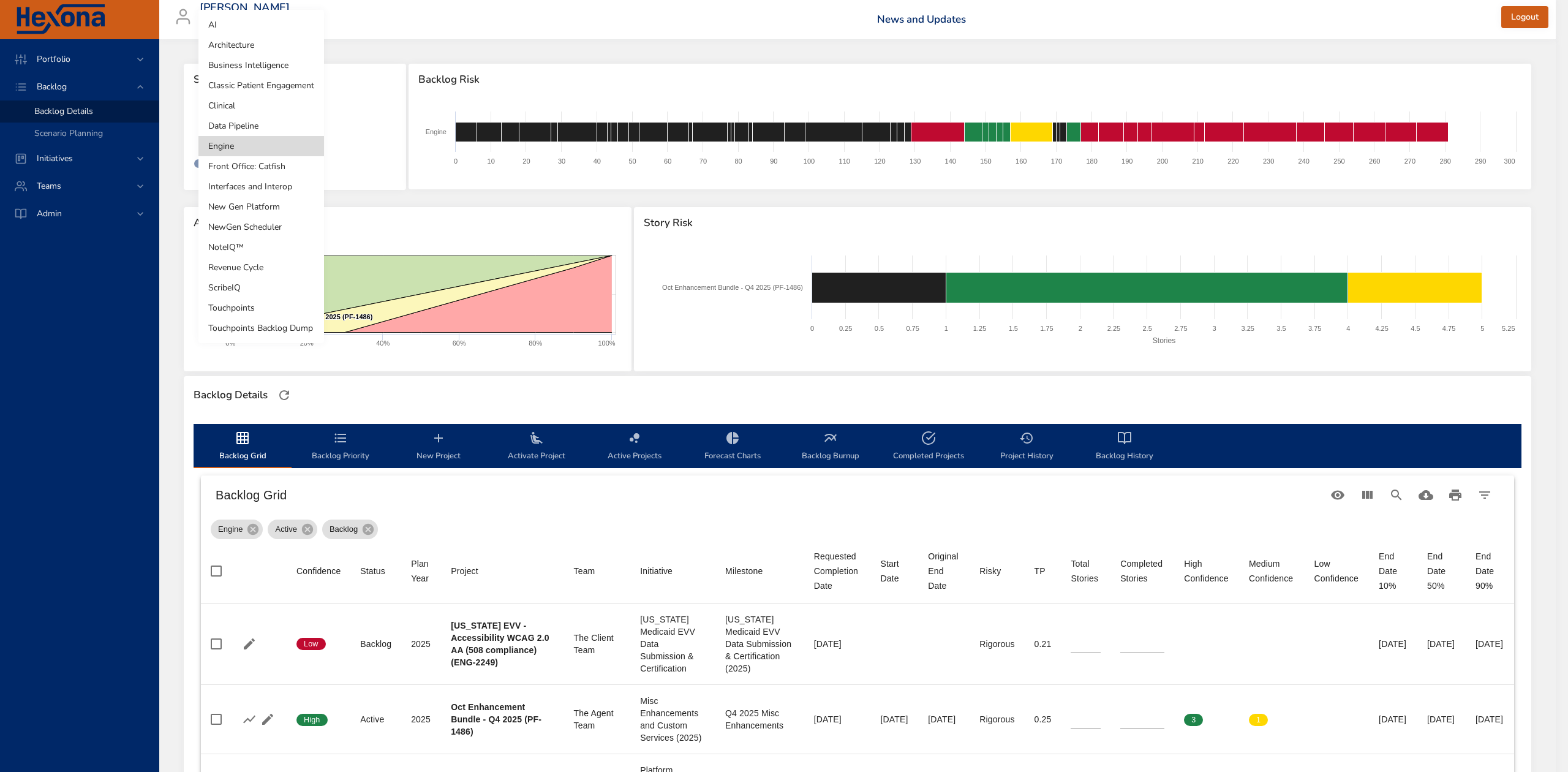
click at [284, 163] on li "Front Office: Catfish" at bounding box center [262, 166] width 126 height 20
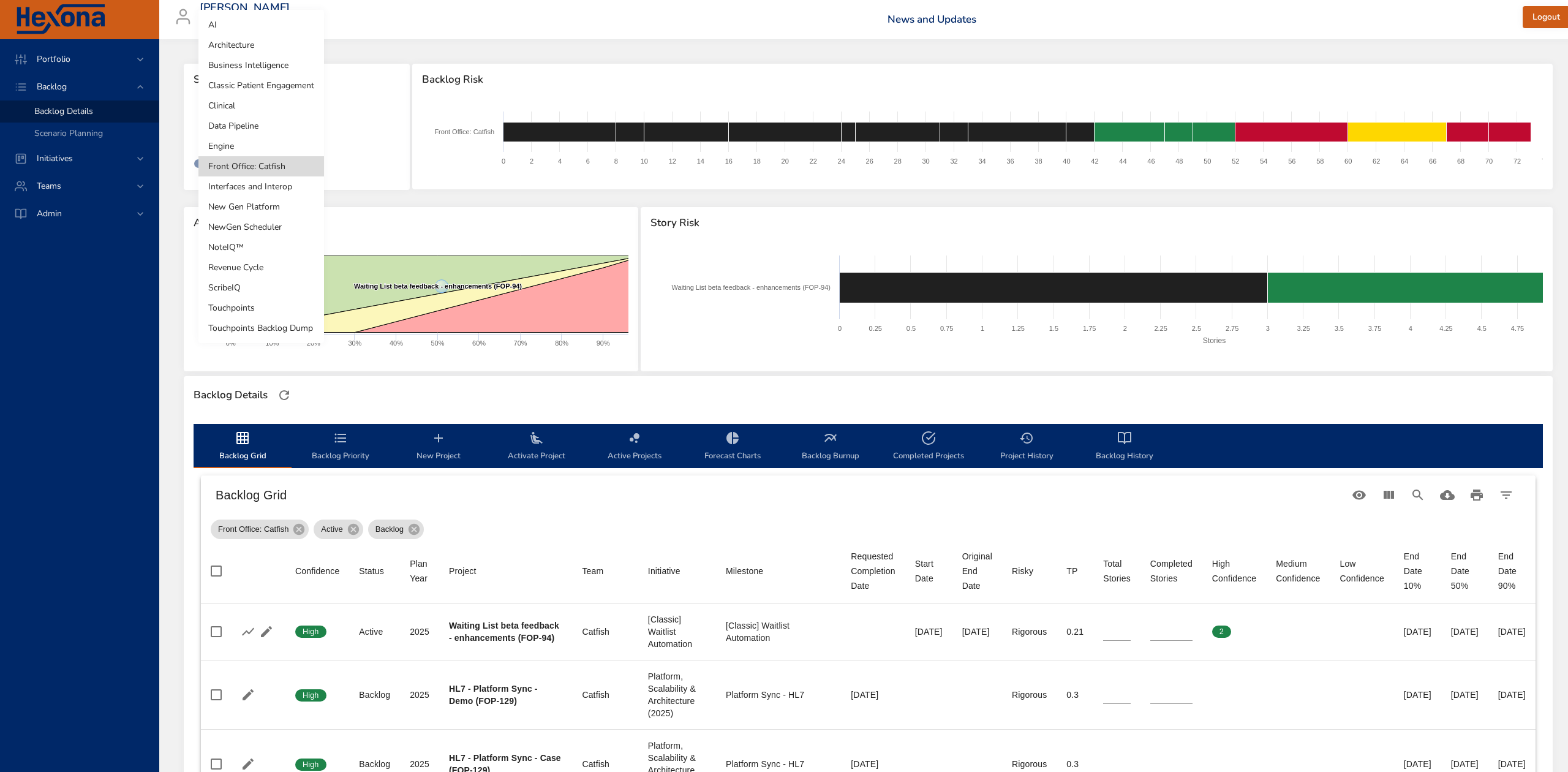
click at [285, 133] on body "Portfolio Backlog Backlog Details Scenario Planning Initiatives Teams Admin ste…" at bounding box center [784, 386] width 1568 height 772
click at [287, 187] on li "Interfaces and Interop" at bounding box center [262, 186] width 126 height 20
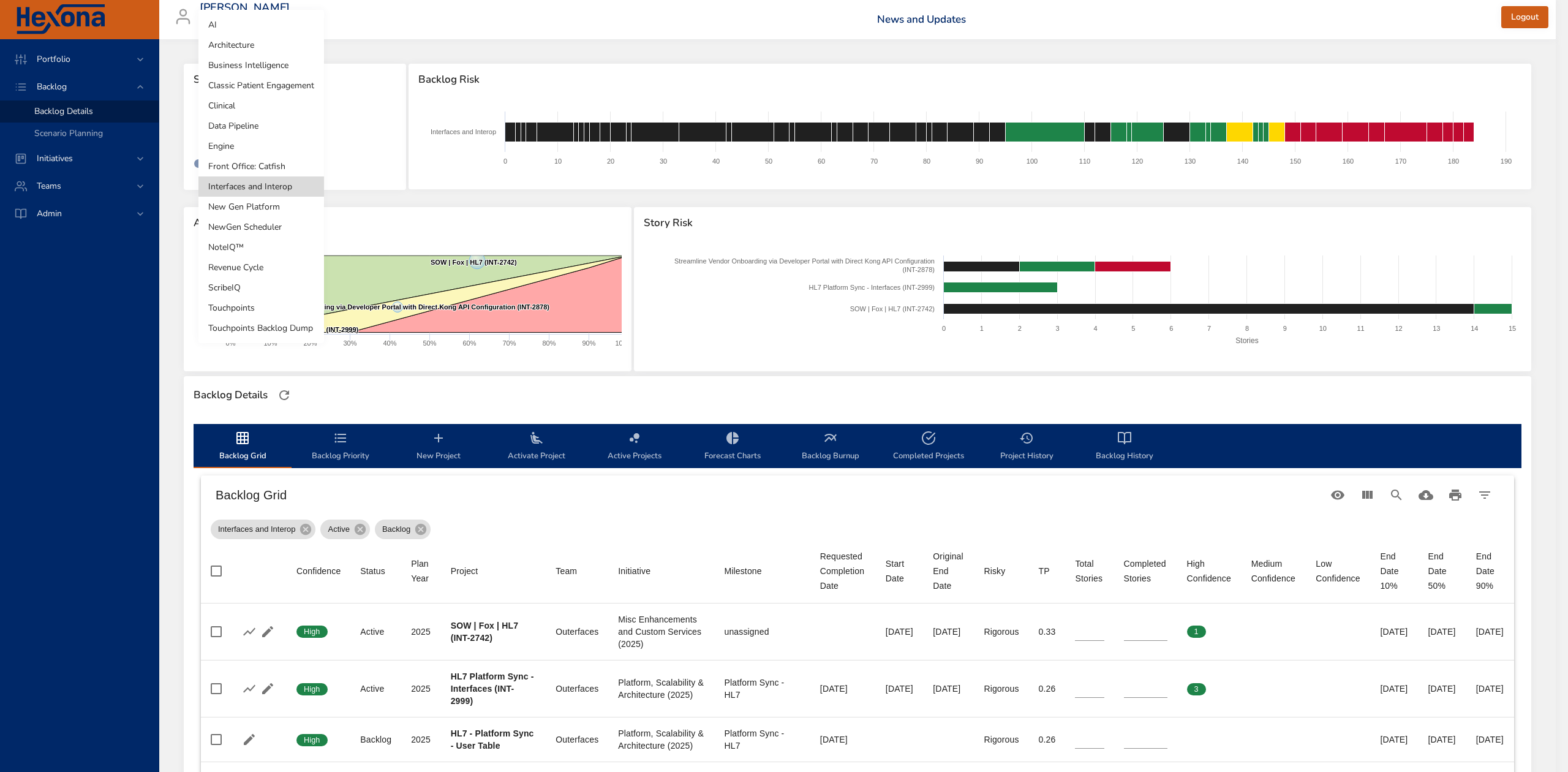
click at [305, 121] on body "Portfolio Backlog Backlog Details Scenario Planning Initiatives Teams Admin ste…" at bounding box center [784, 386] width 1568 height 772
click at [874, 398] on div at bounding box center [784, 386] width 1568 height 772
